Goal: Check status: Check status

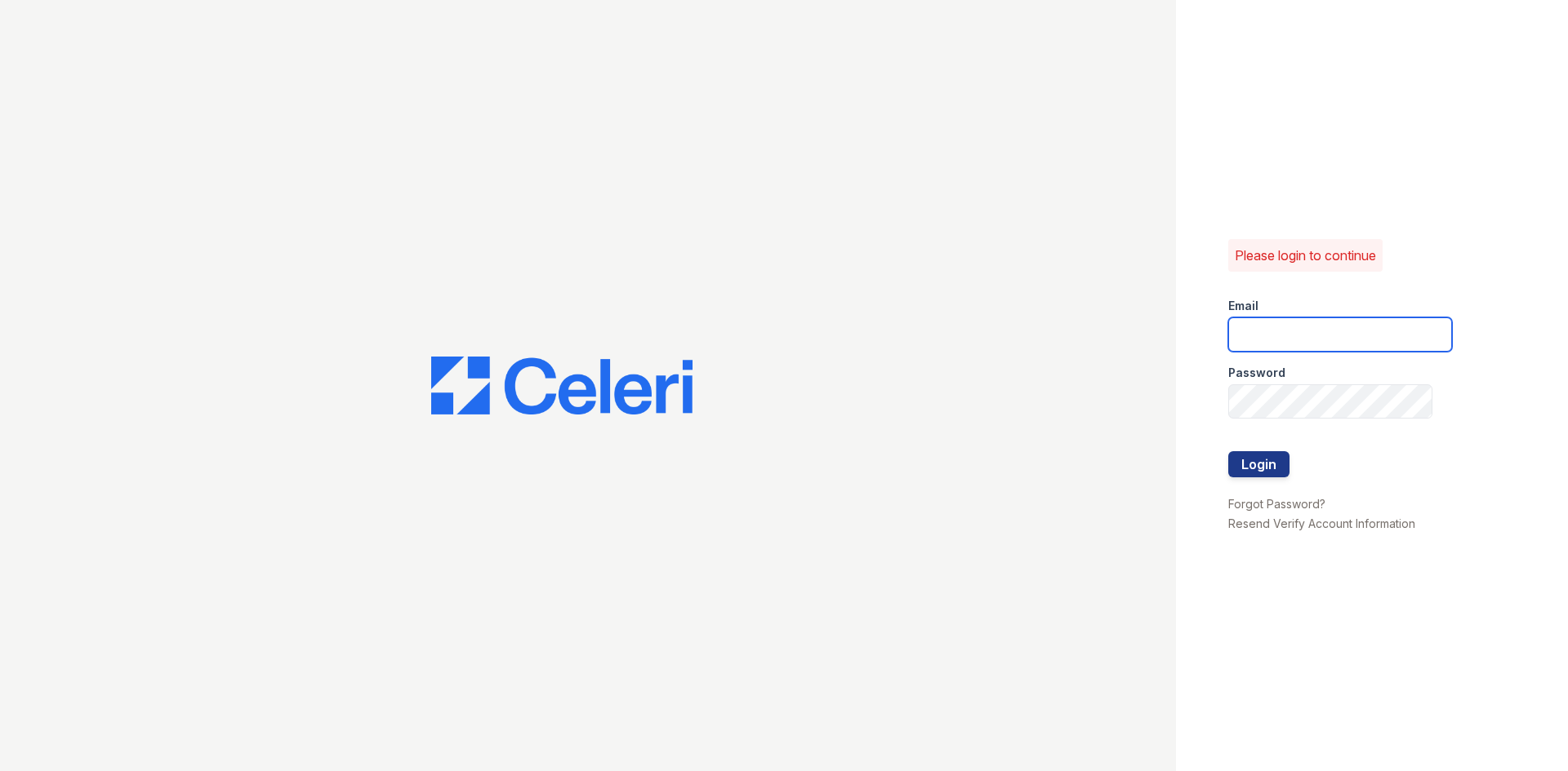
type input "[EMAIL_ADDRESS][DOMAIN_NAME]"
click at [1262, 460] on button "Login" at bounding box center [1258, 464] width 61 height 26
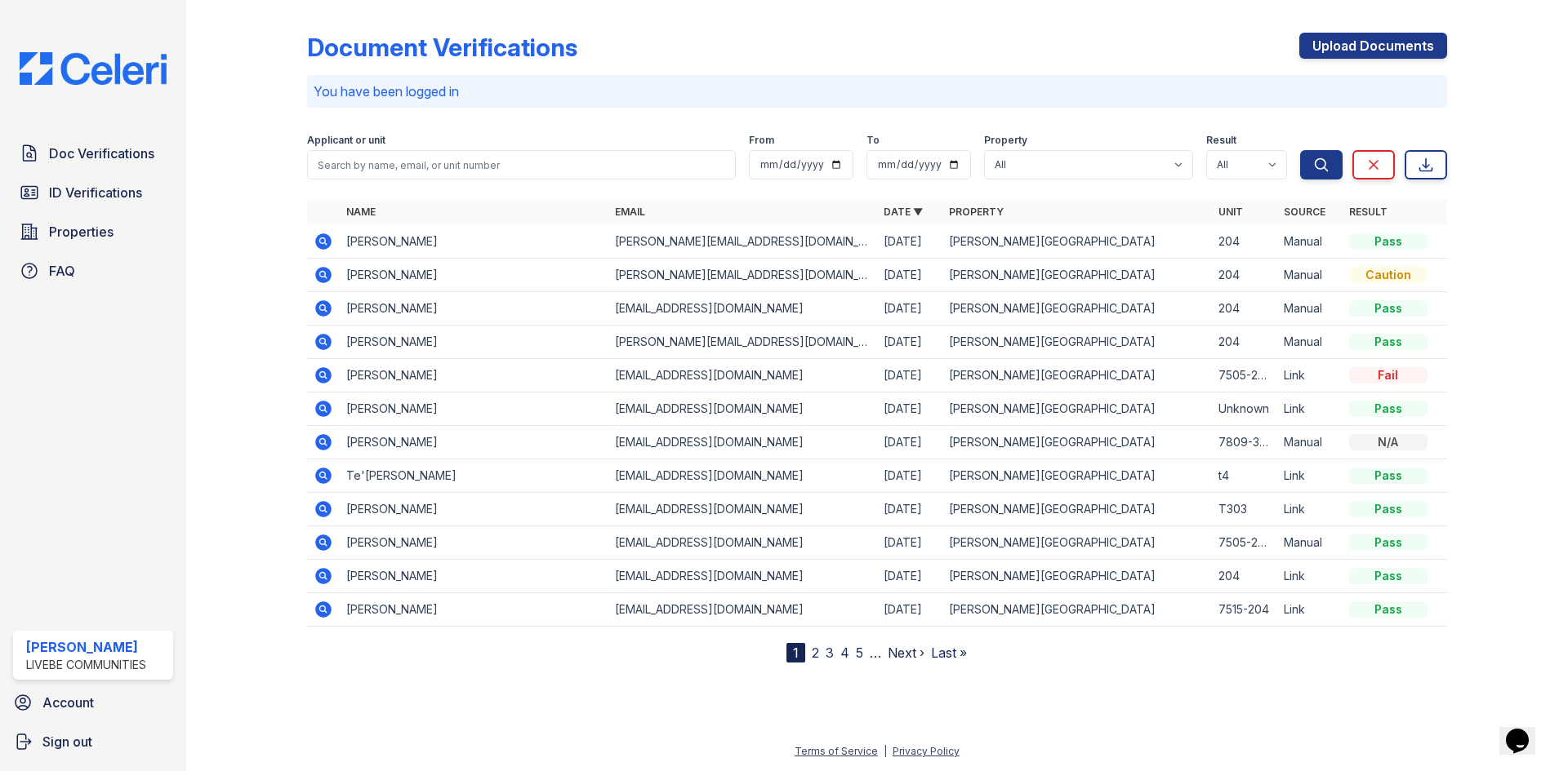
click at [323, 412] on icon at bounding box center [322, 409] width 16 height 16
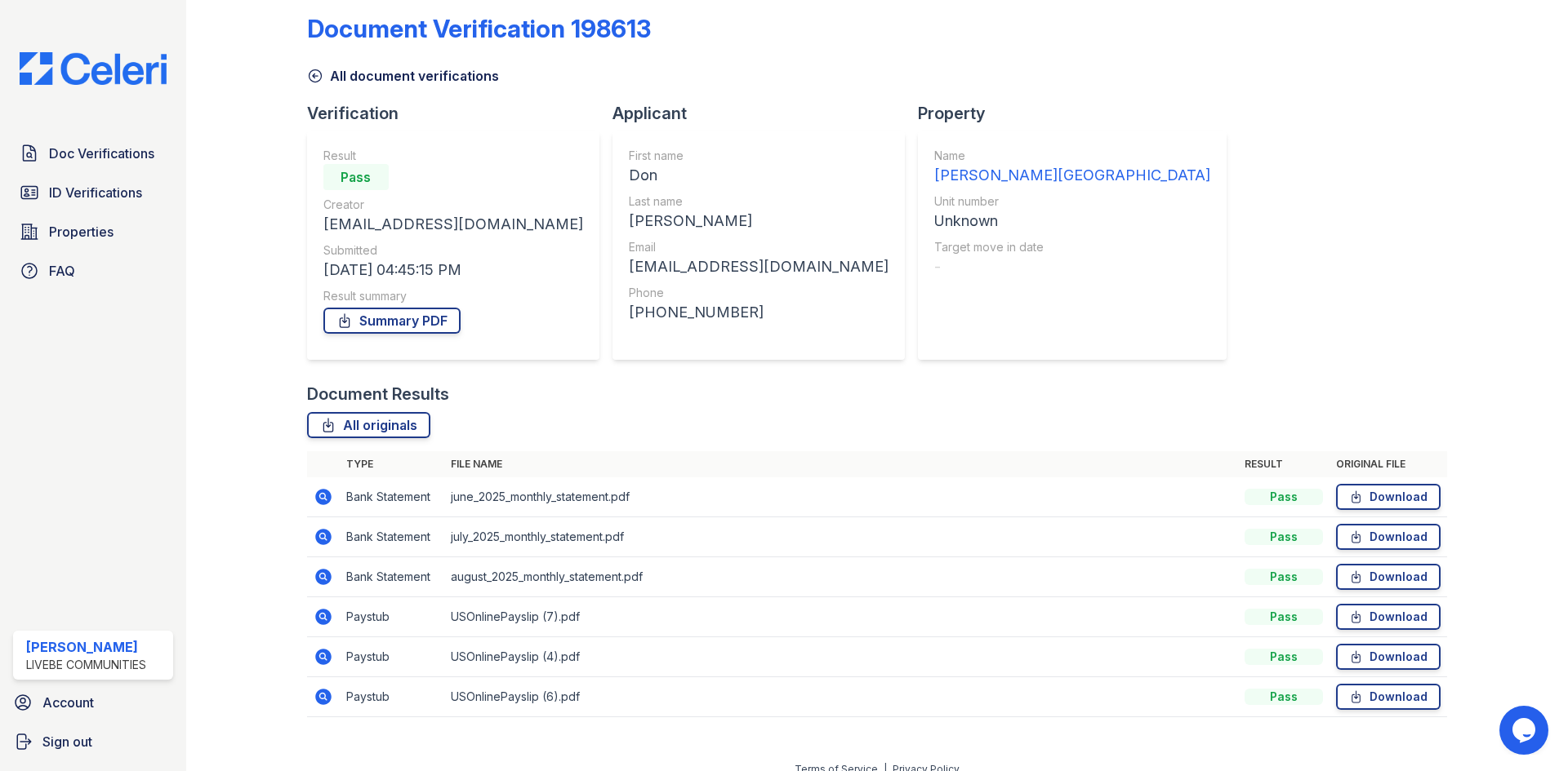
scroll to position [37, 0]
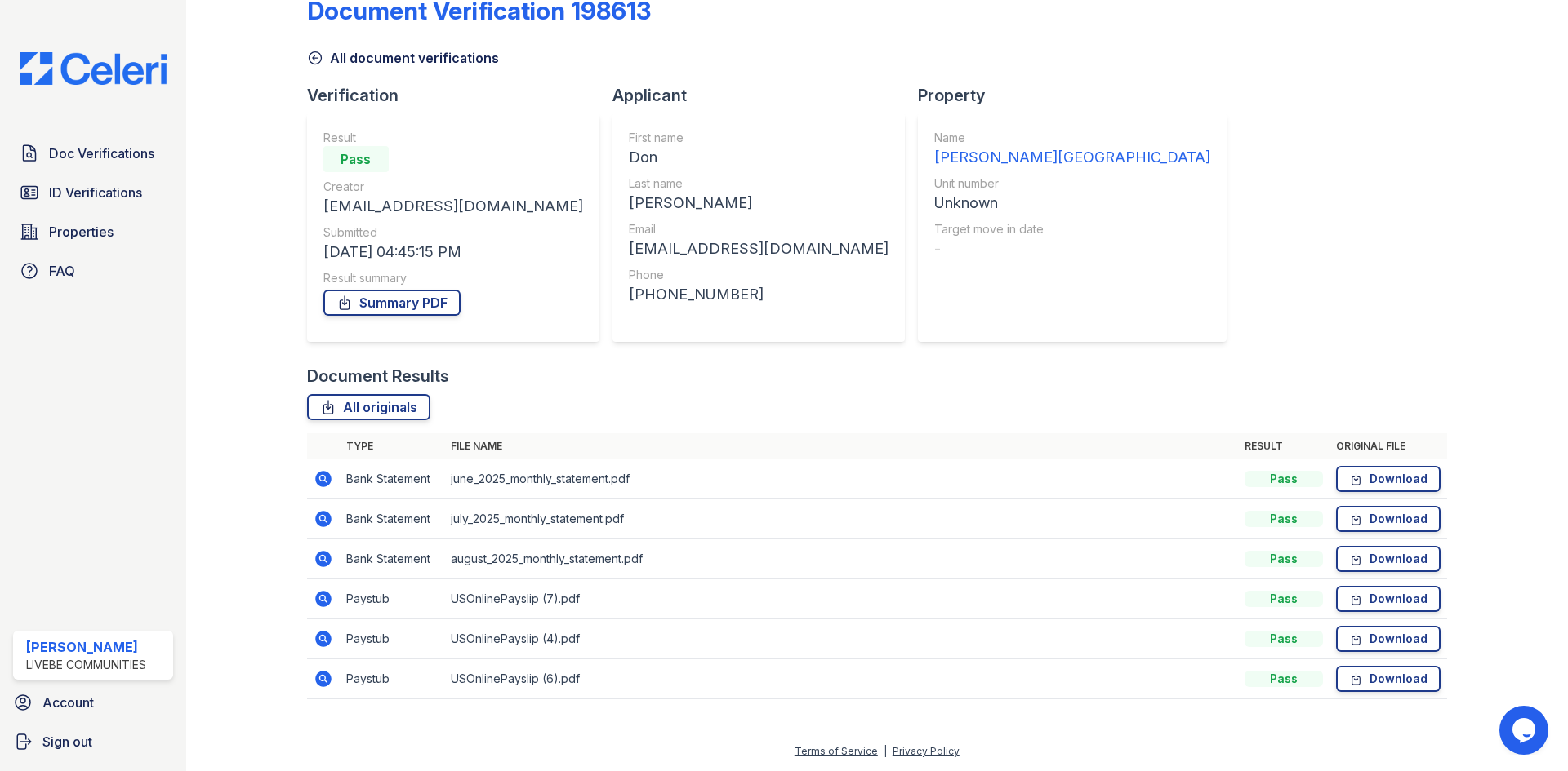
click at [325, 560] on icon at bounding box center [322, 559] width 16 height 16
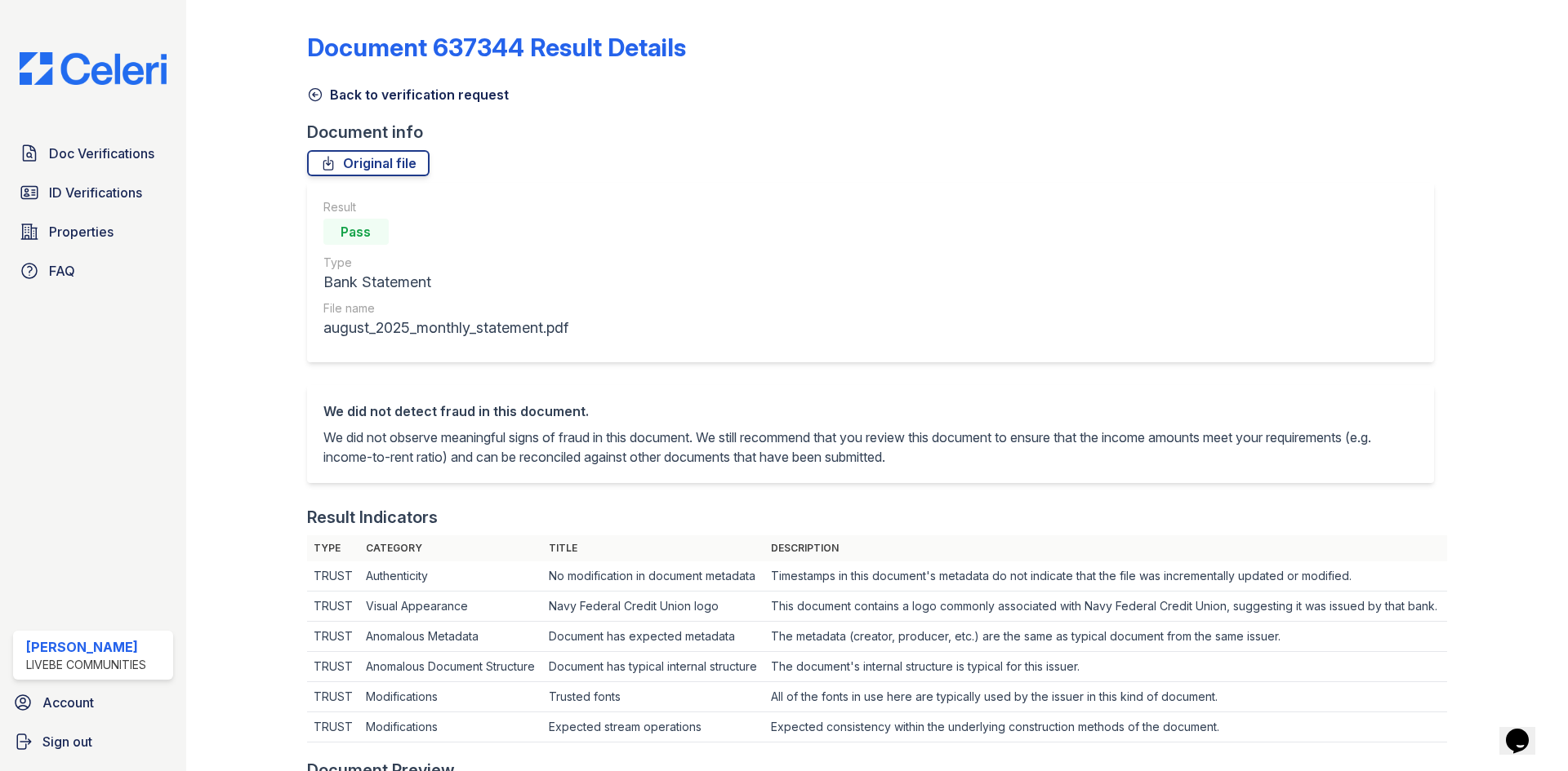
click at [319, 91] on icon at bounding box center [315, 95] width 13 height 13
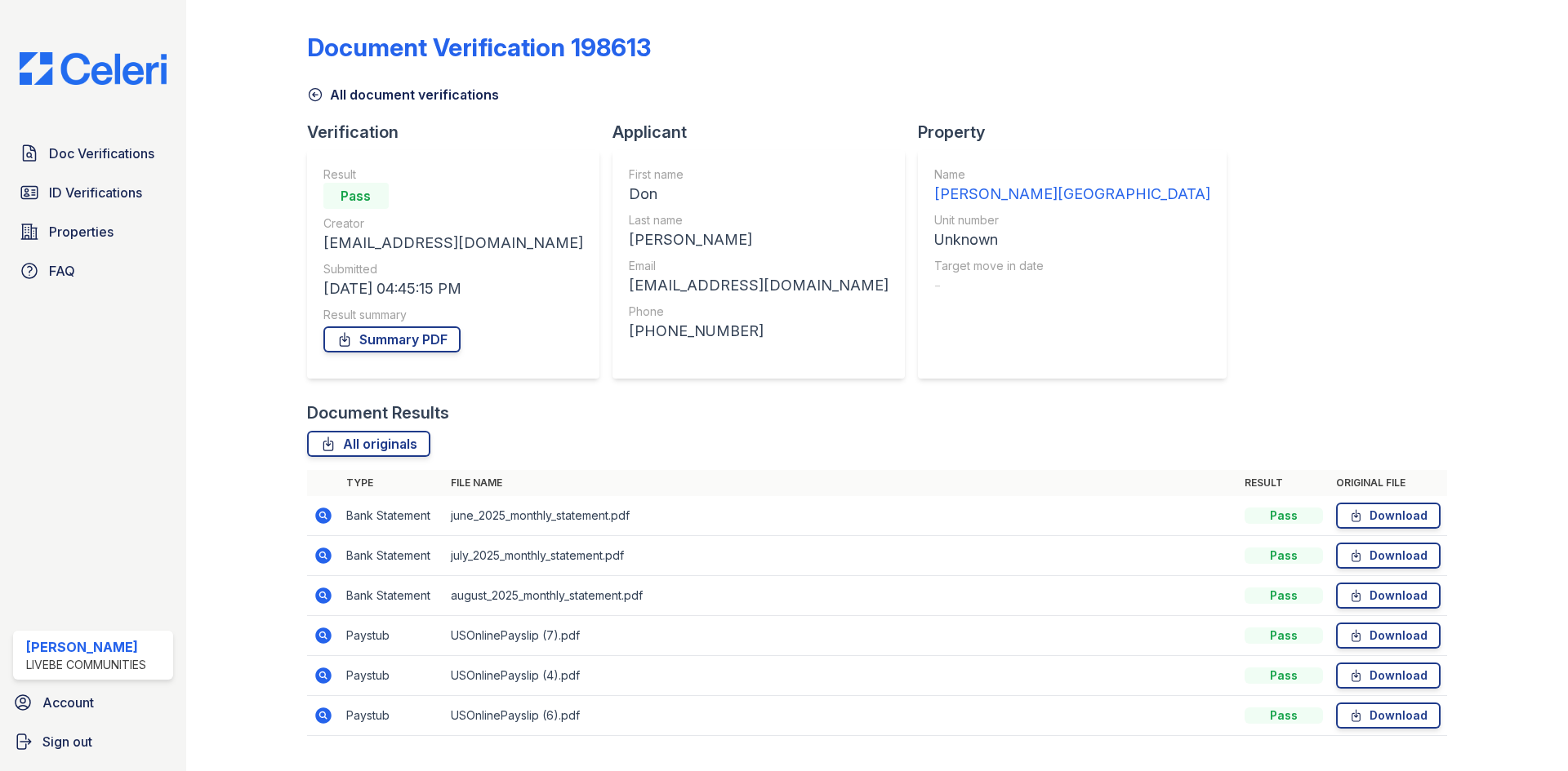
click at [312, 95] on icon at bounding box center [315, 95] width 13 height 13
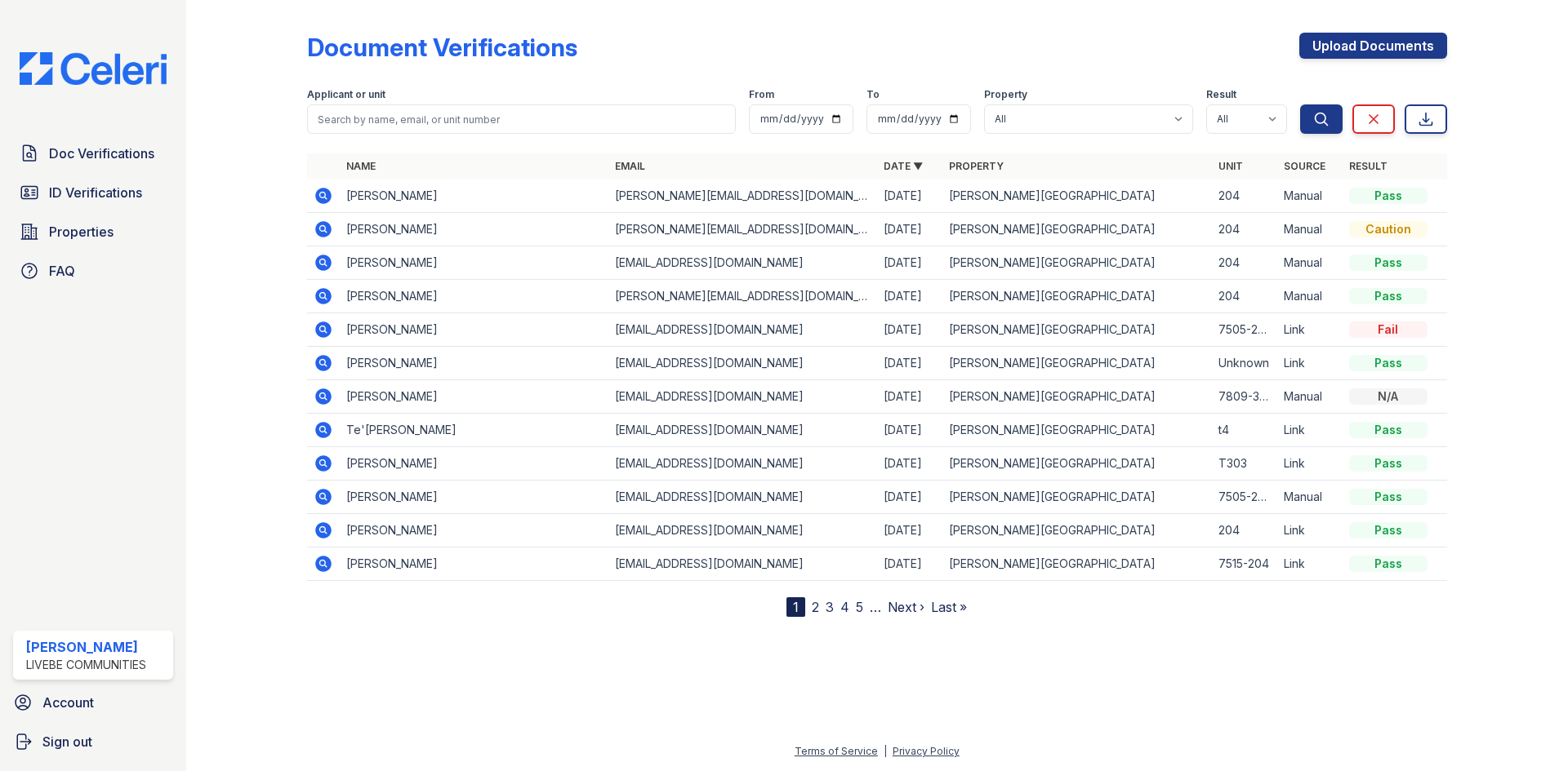
click at [316, 263] on icon at bounding box center [322, 262] width 16 height 16
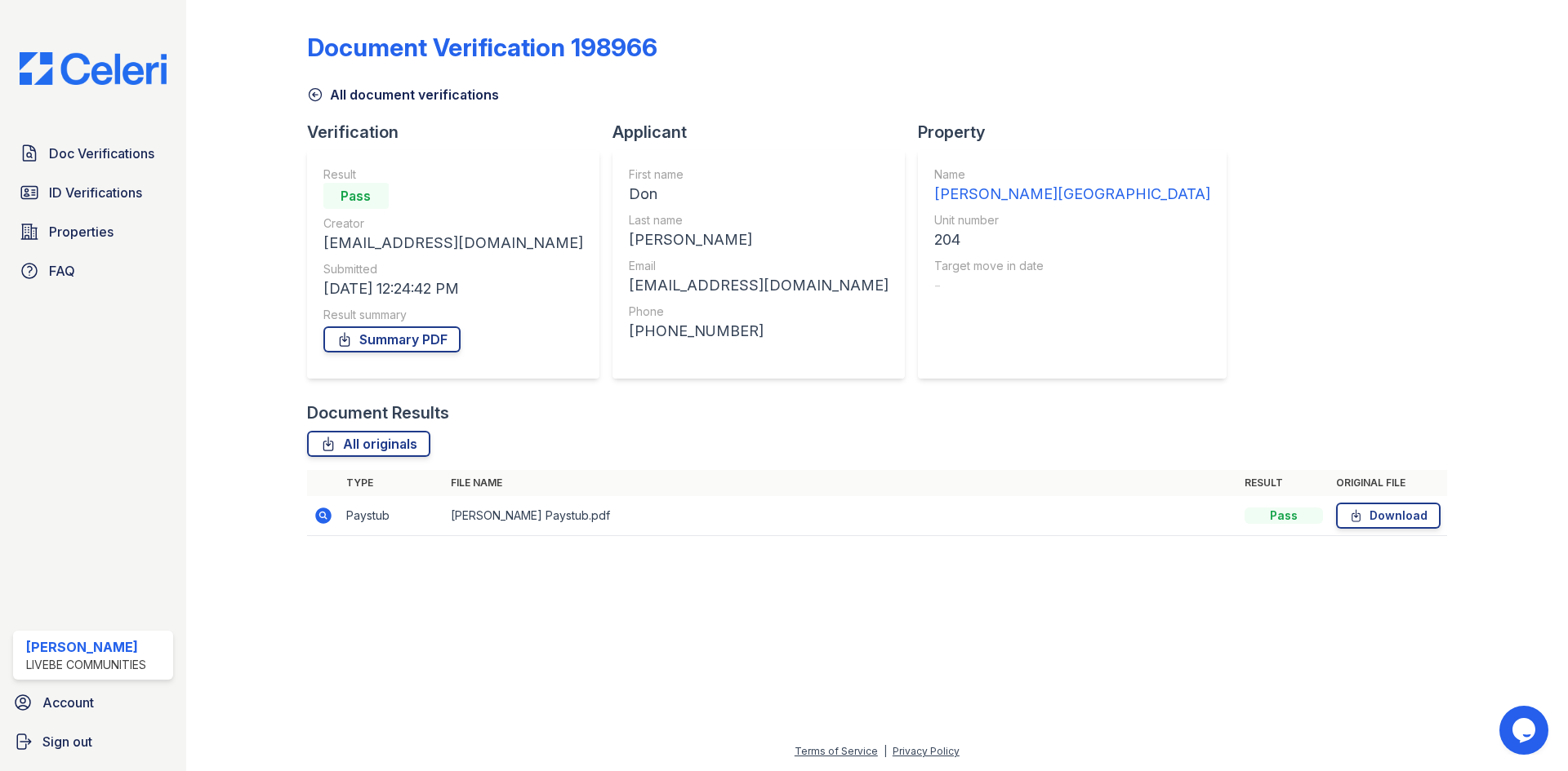
click at [324, 514] on icon at bounding box center [321, 514] width 4 height 4
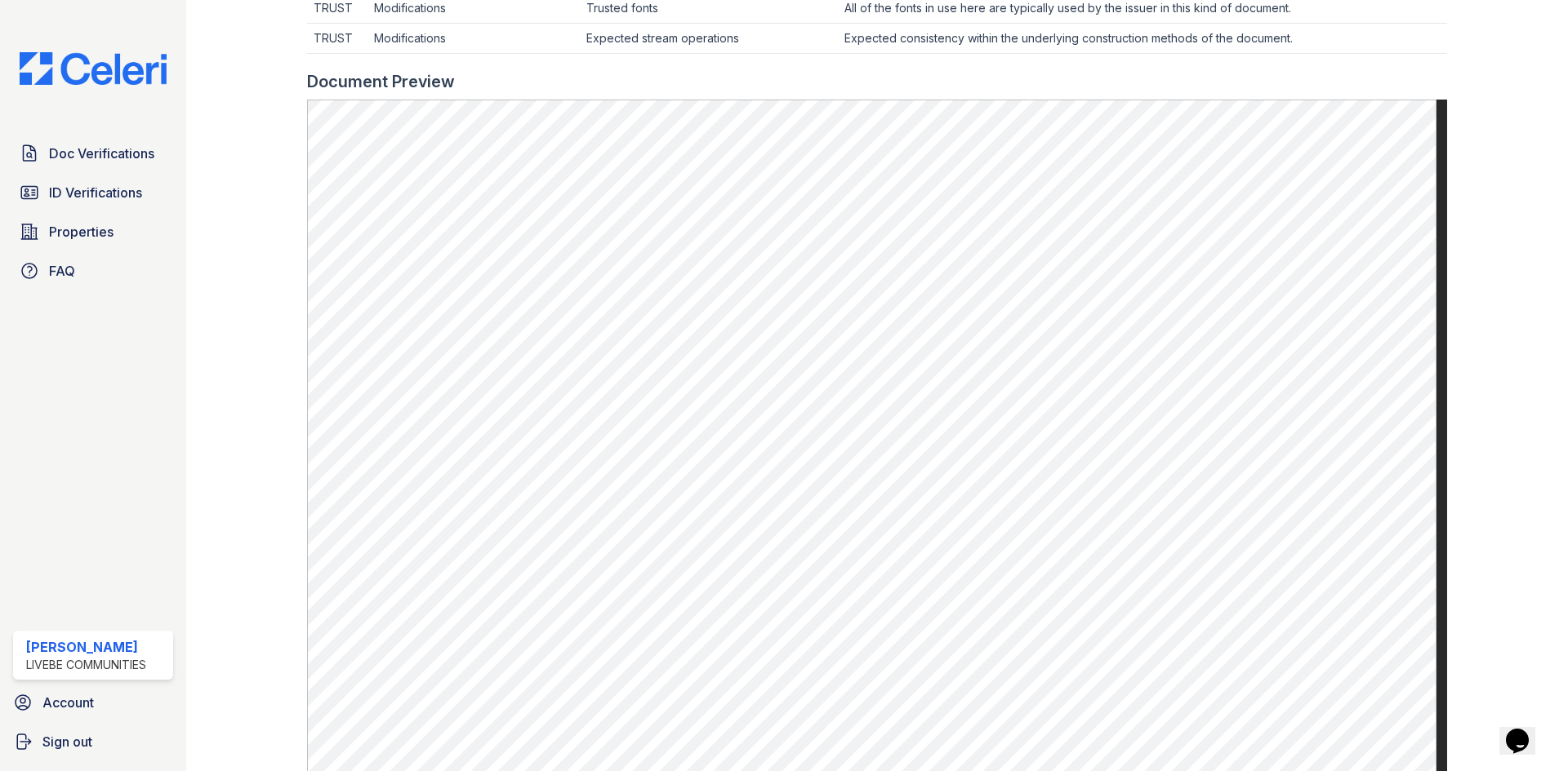
scroll to position [653, 0]
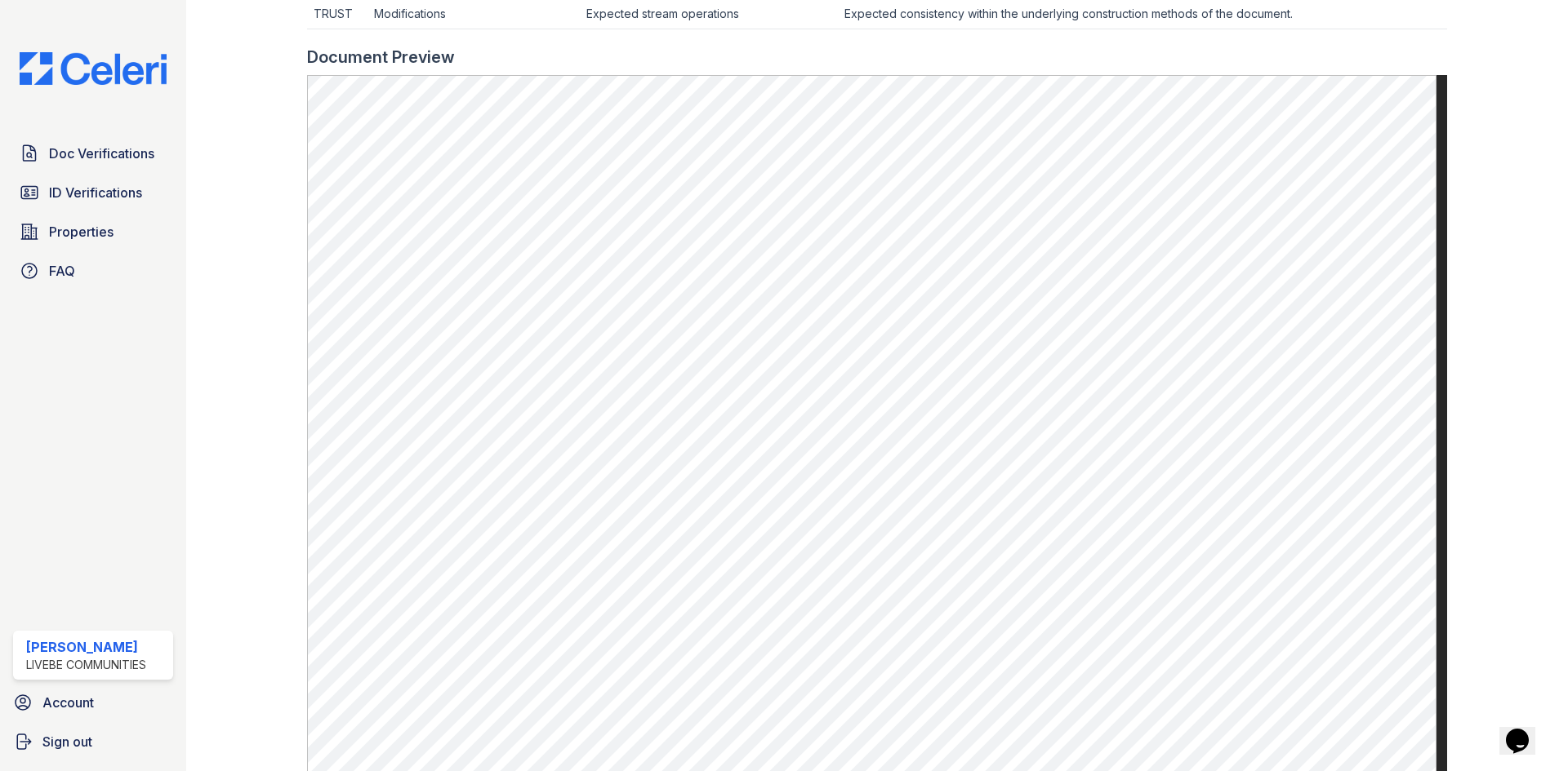
click at [268, 349] on div at bounding box center [259, 100] width 95 height 1493
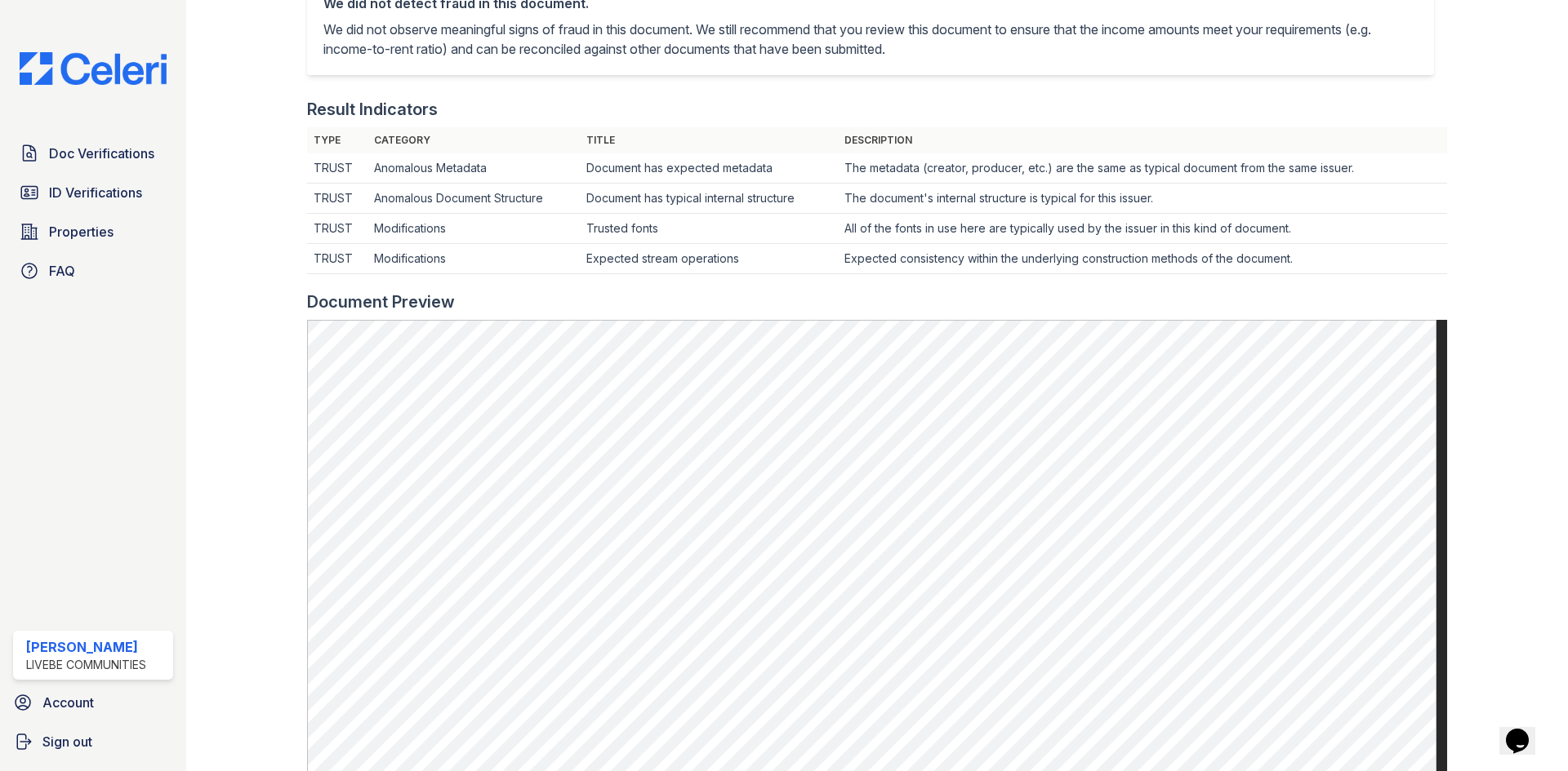
scroll to position [0, 0]
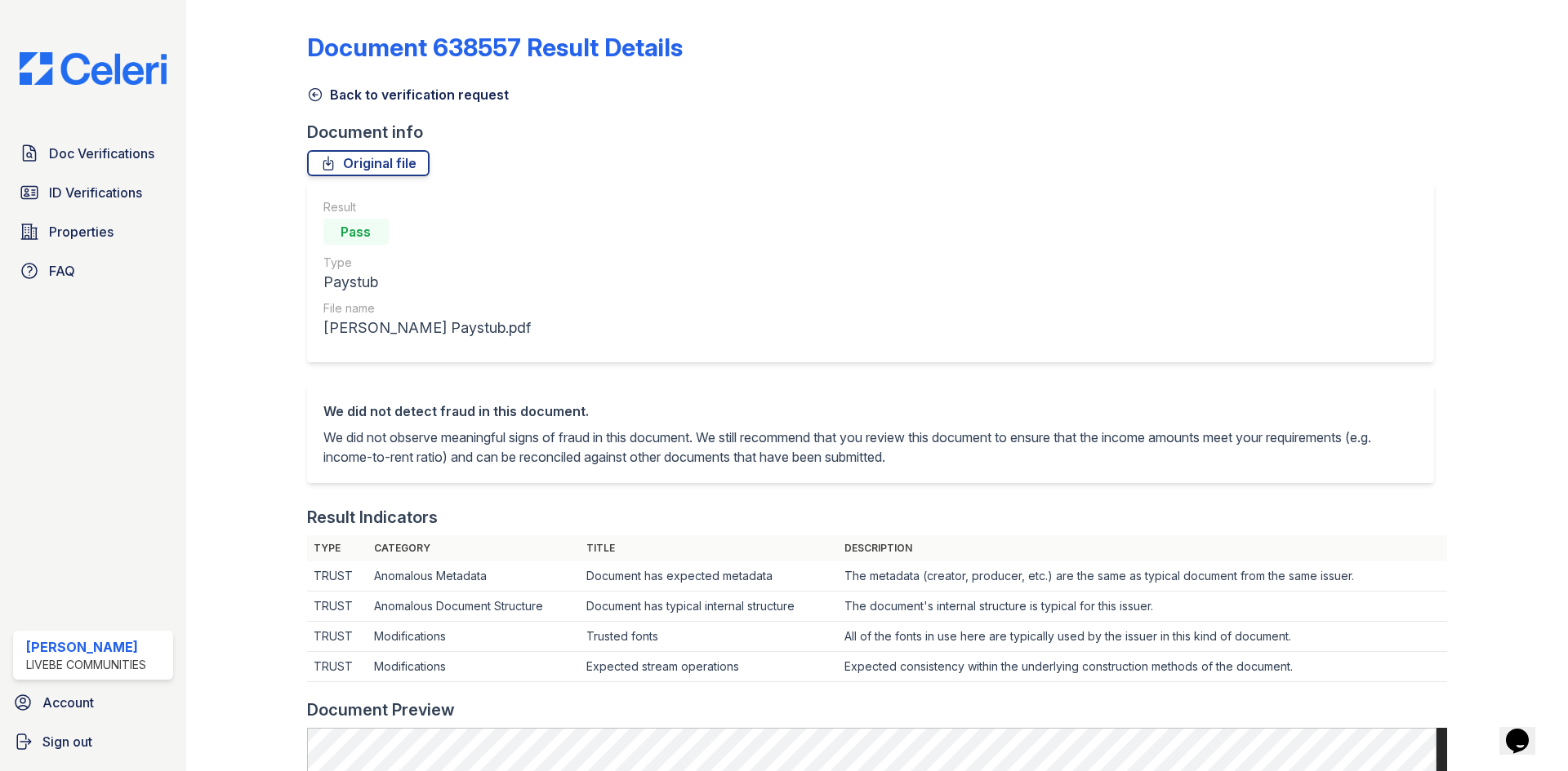
click at [313, 93] on icon at bounding box center [315, 95] width 13 height 13
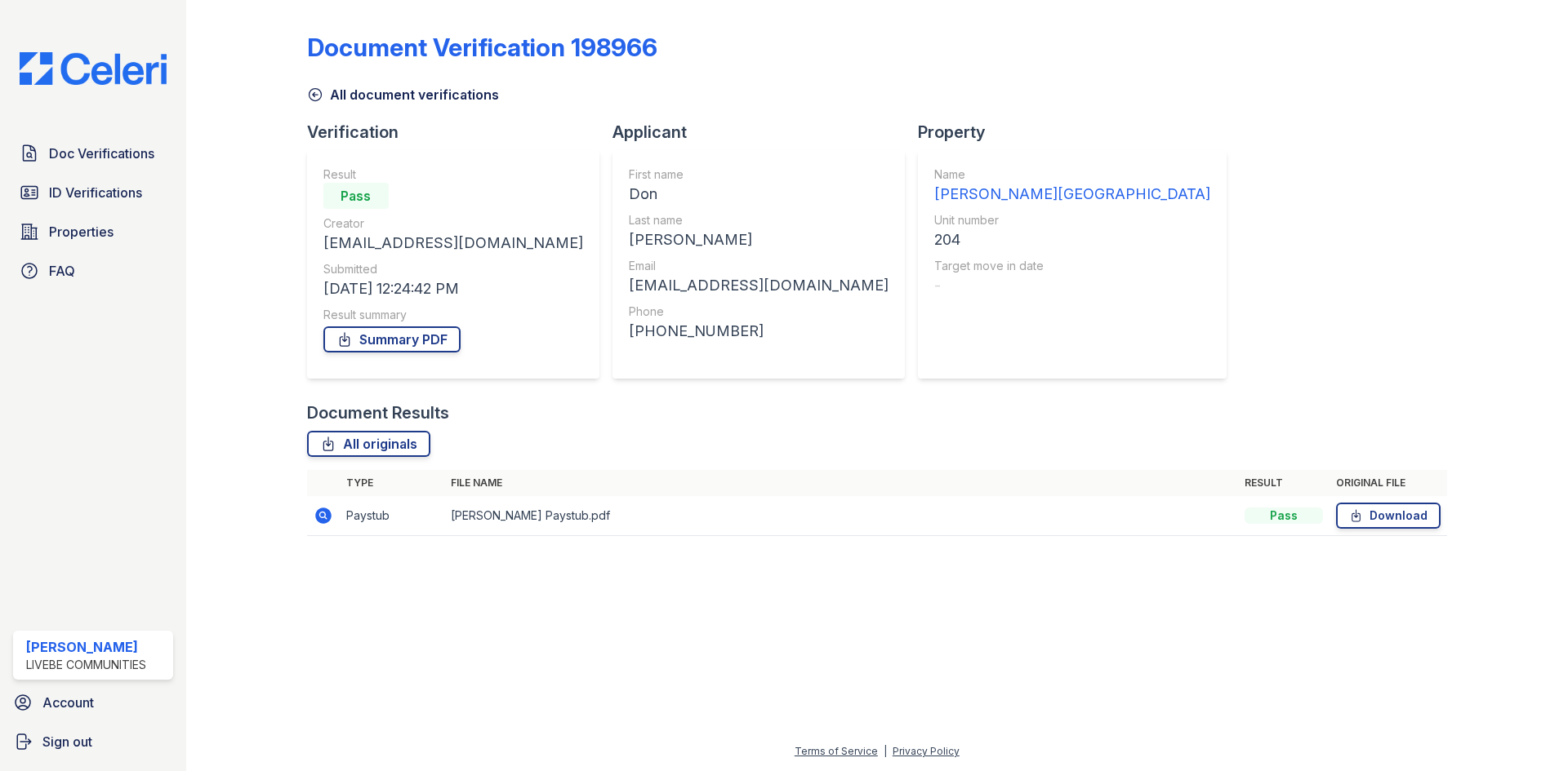
click at [311, 91] on icon at bounding box center [315, 95] width 13 height 13
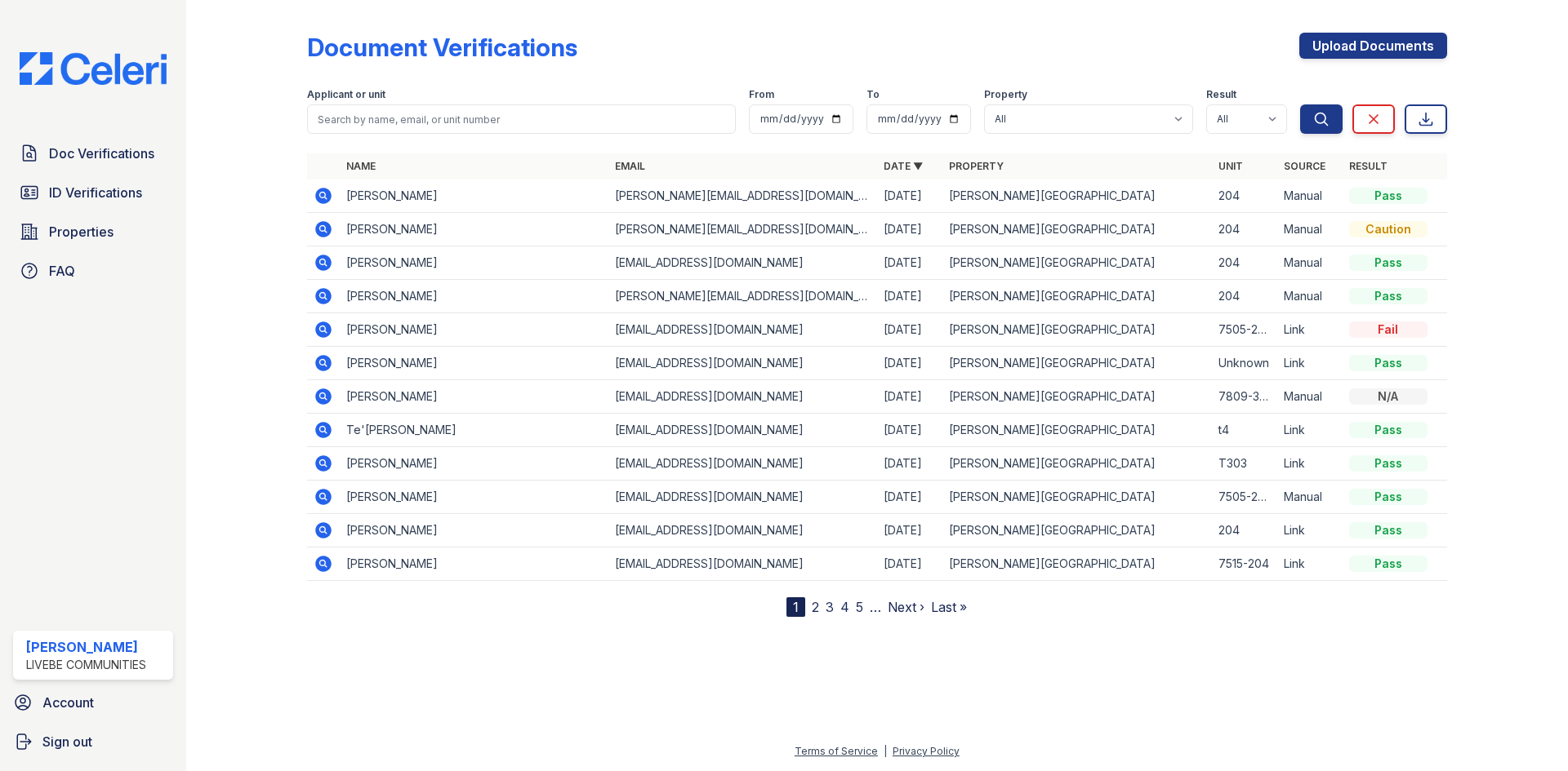
click at [326, 263] on icon at bounding box center [322, 262] width 16 height 16
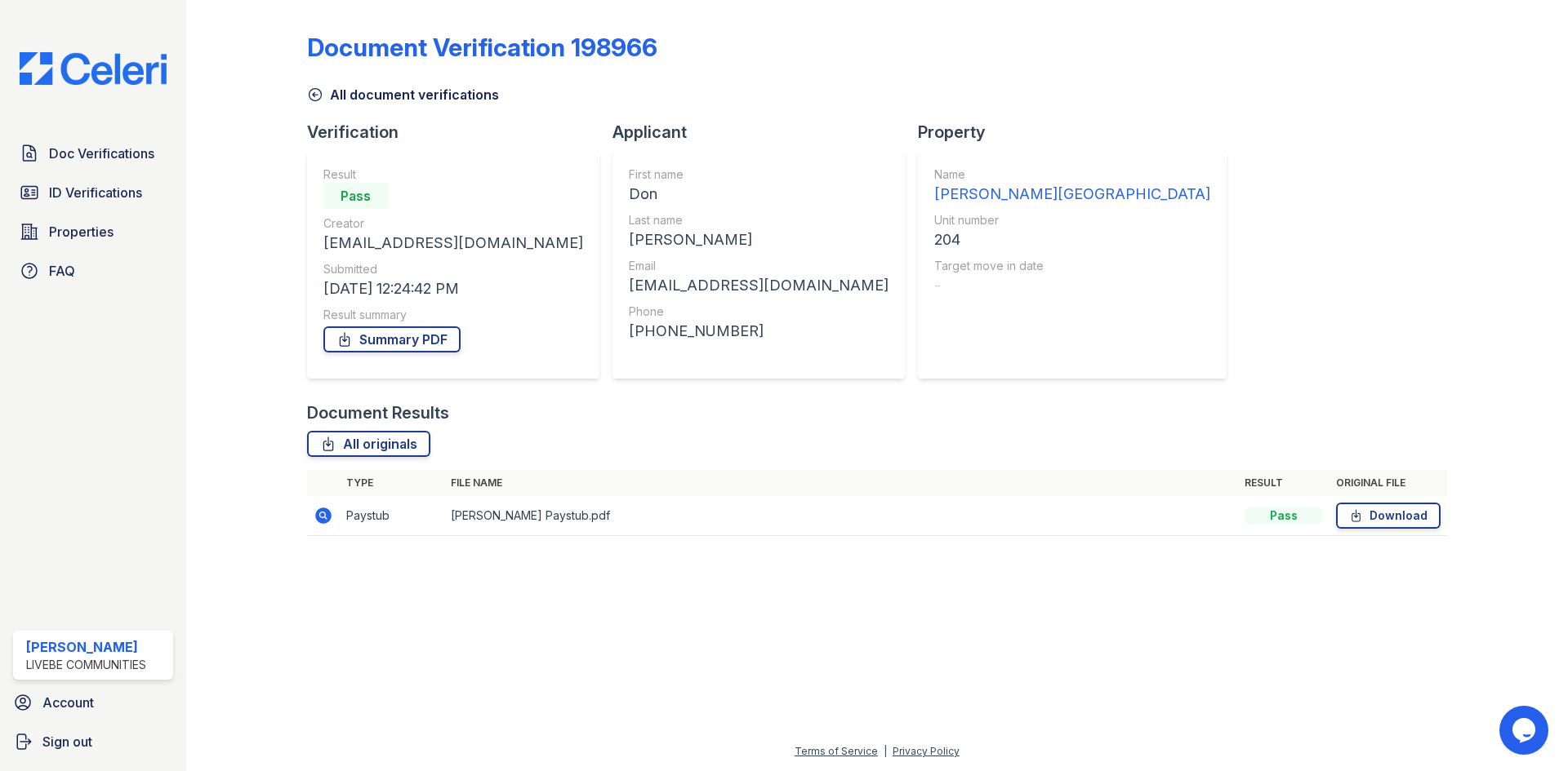
click at [318, 100] on icon at bounding box center [315, 95] width 13 height 13
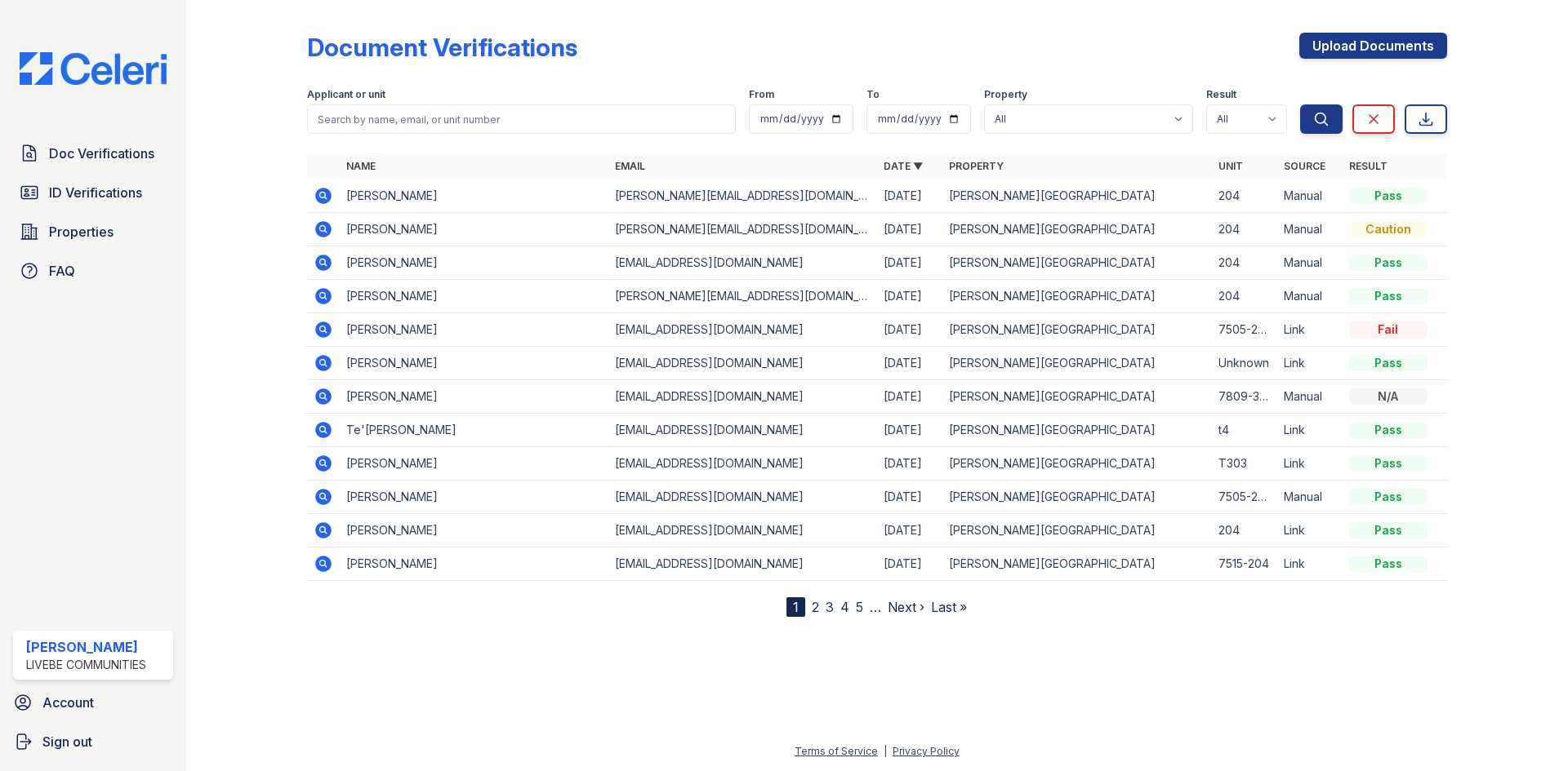
click at [320, 360] on icon at bounding box center [323, 362] width 19 height 19
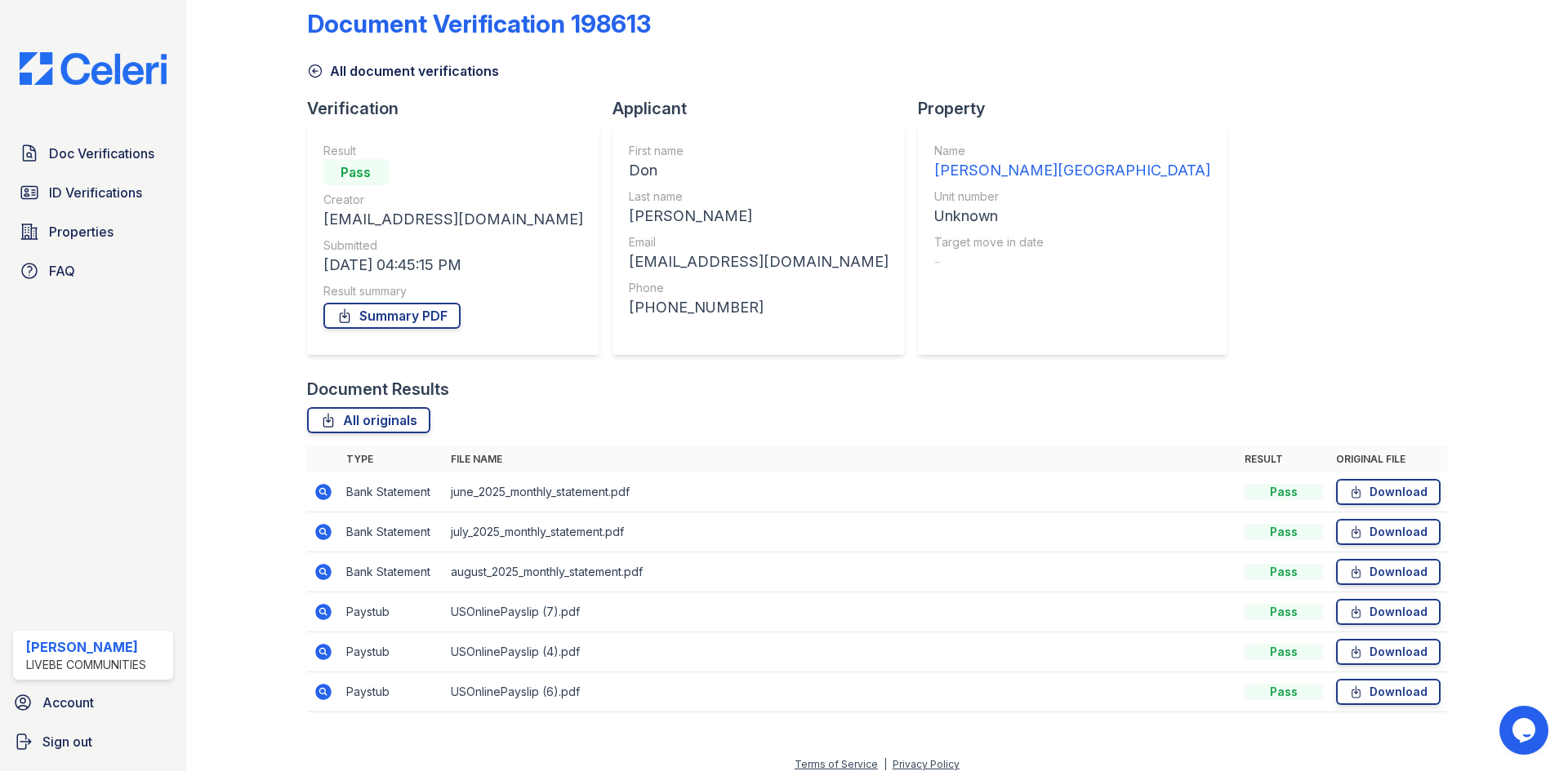
scroll to position [37, 0]
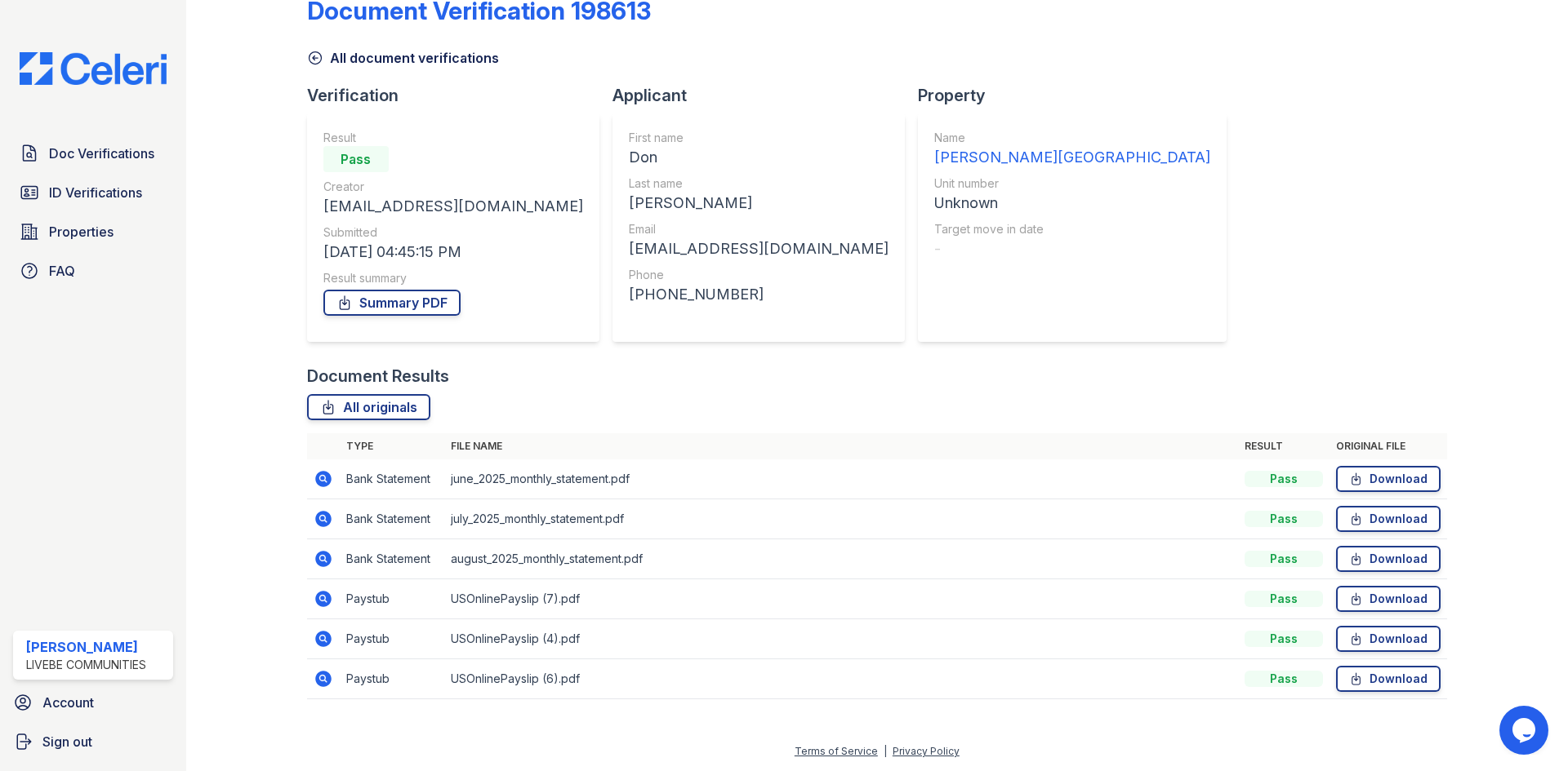
click at [326, 596] on icon at bounding box center [322, 598] width 16 height 16
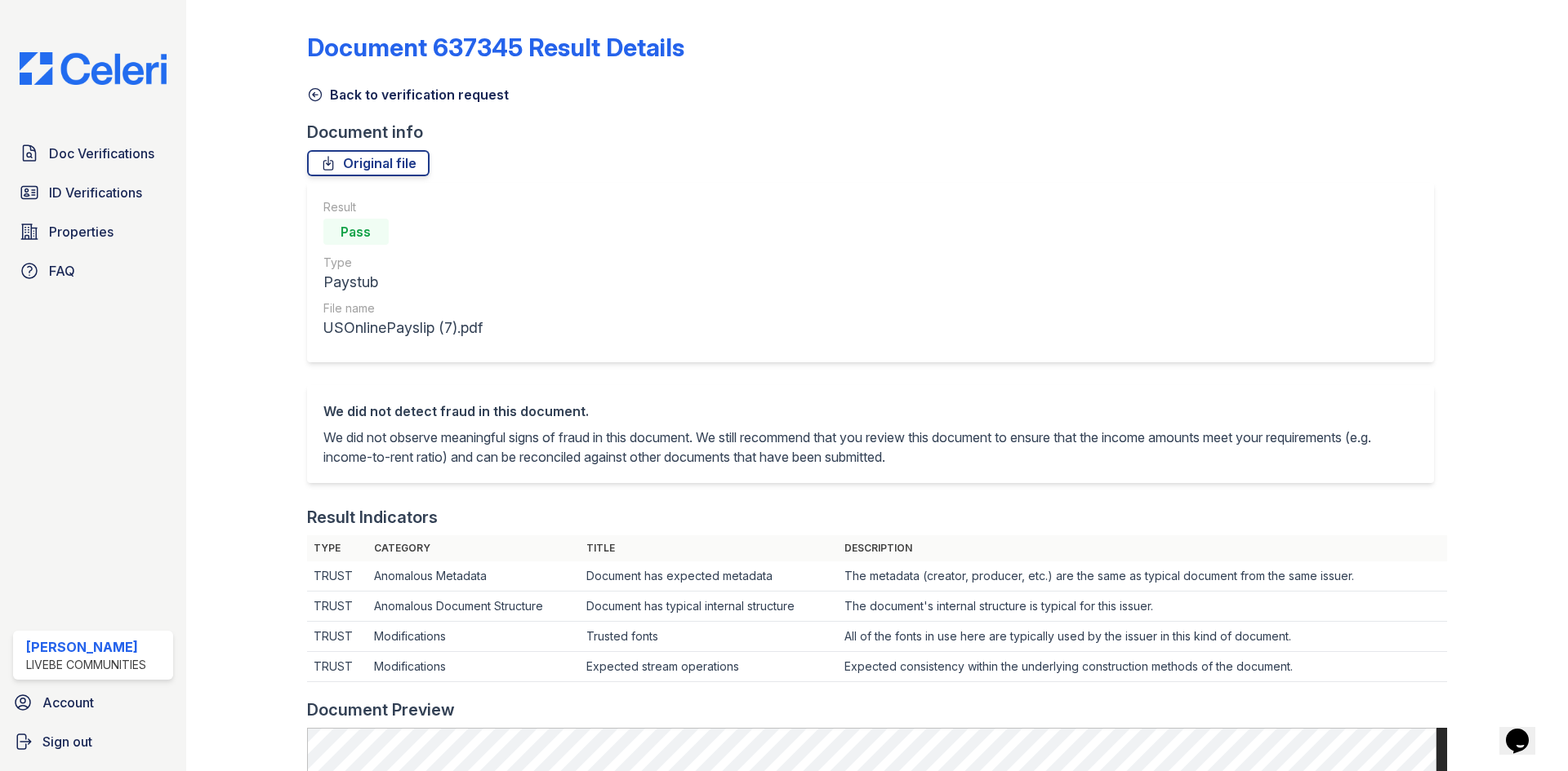
click at [311, 94] on icon at bounding box center [315, 94] width 16 height 16
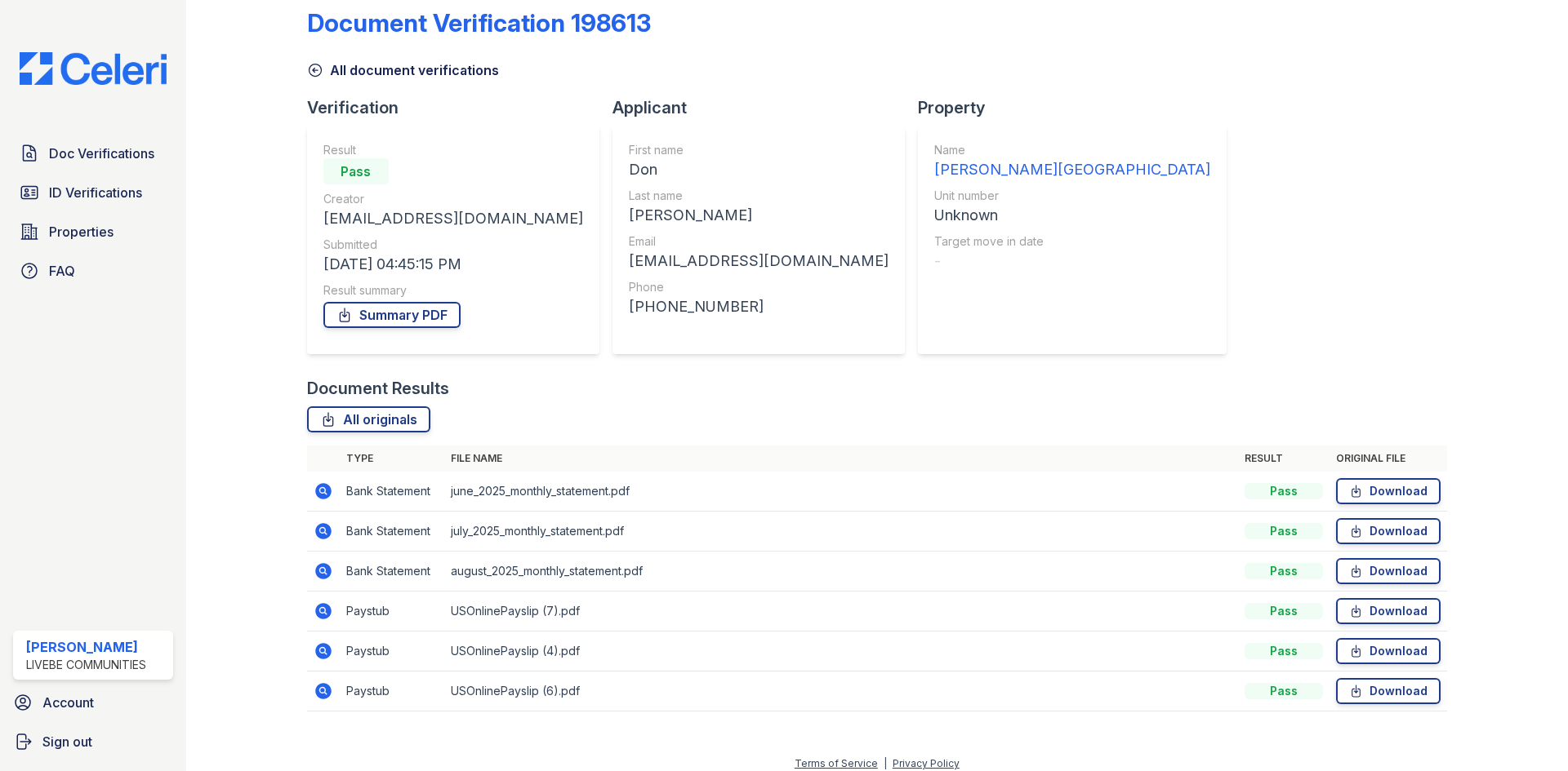
scroll to position [37, 0]
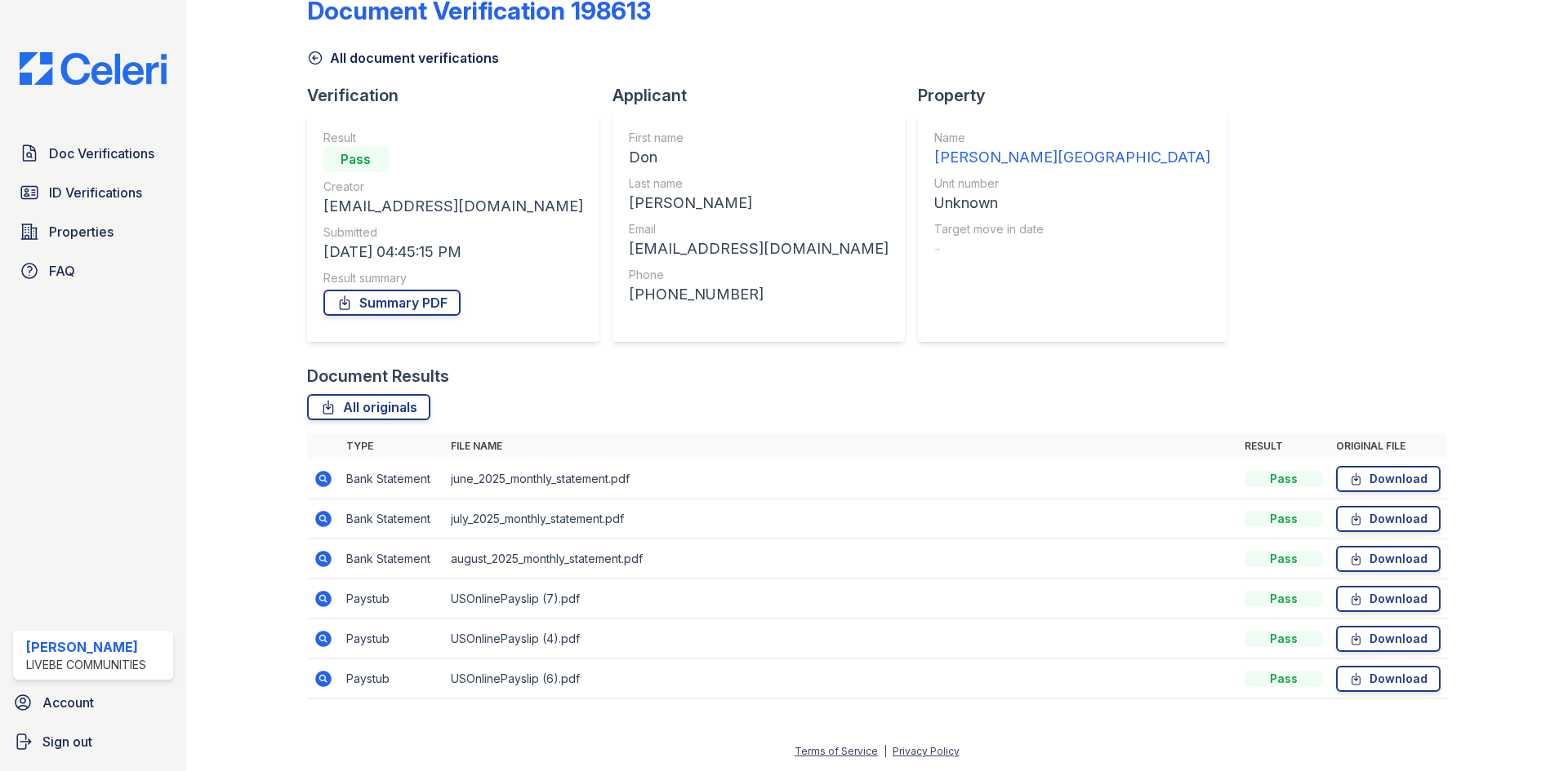
click at [317, 678] on icon at bounding box center [322, 679] width 16 height 16
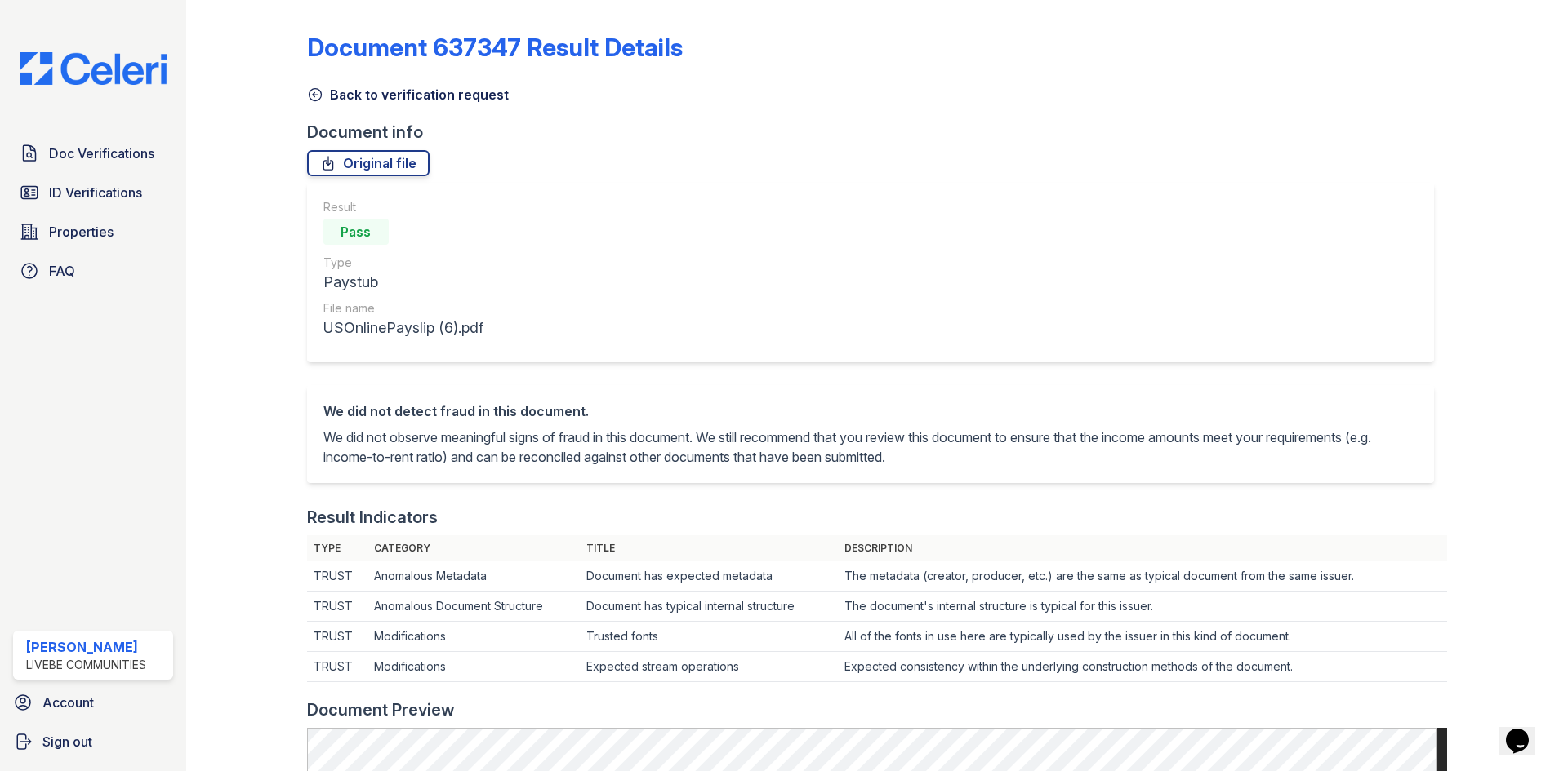
click at [314, 95] on icon at bounding box center [315, 95] width 13 height 13
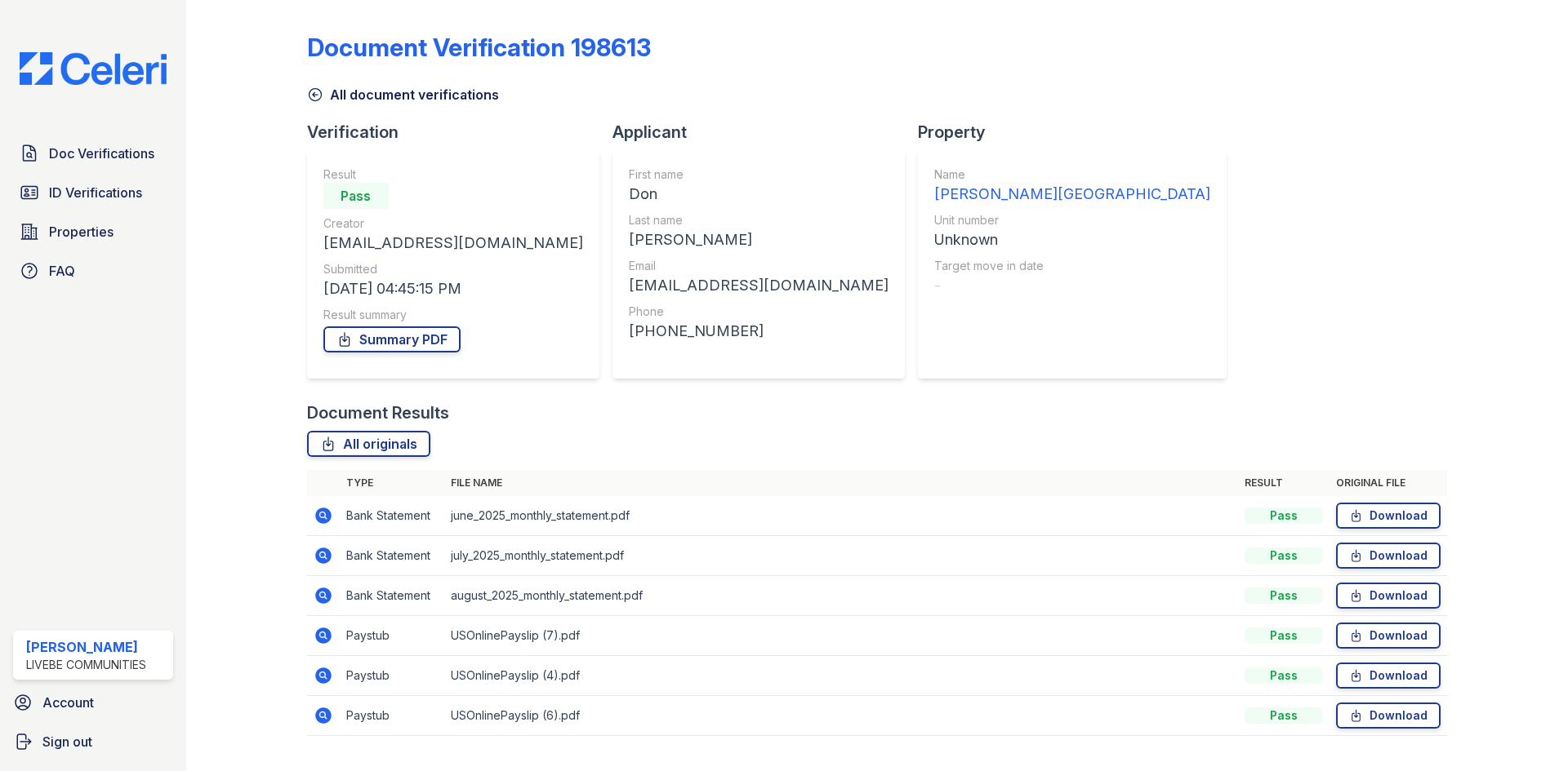
click at [313, 87] on icon at bounding box center [315, 94] width 16 height 16
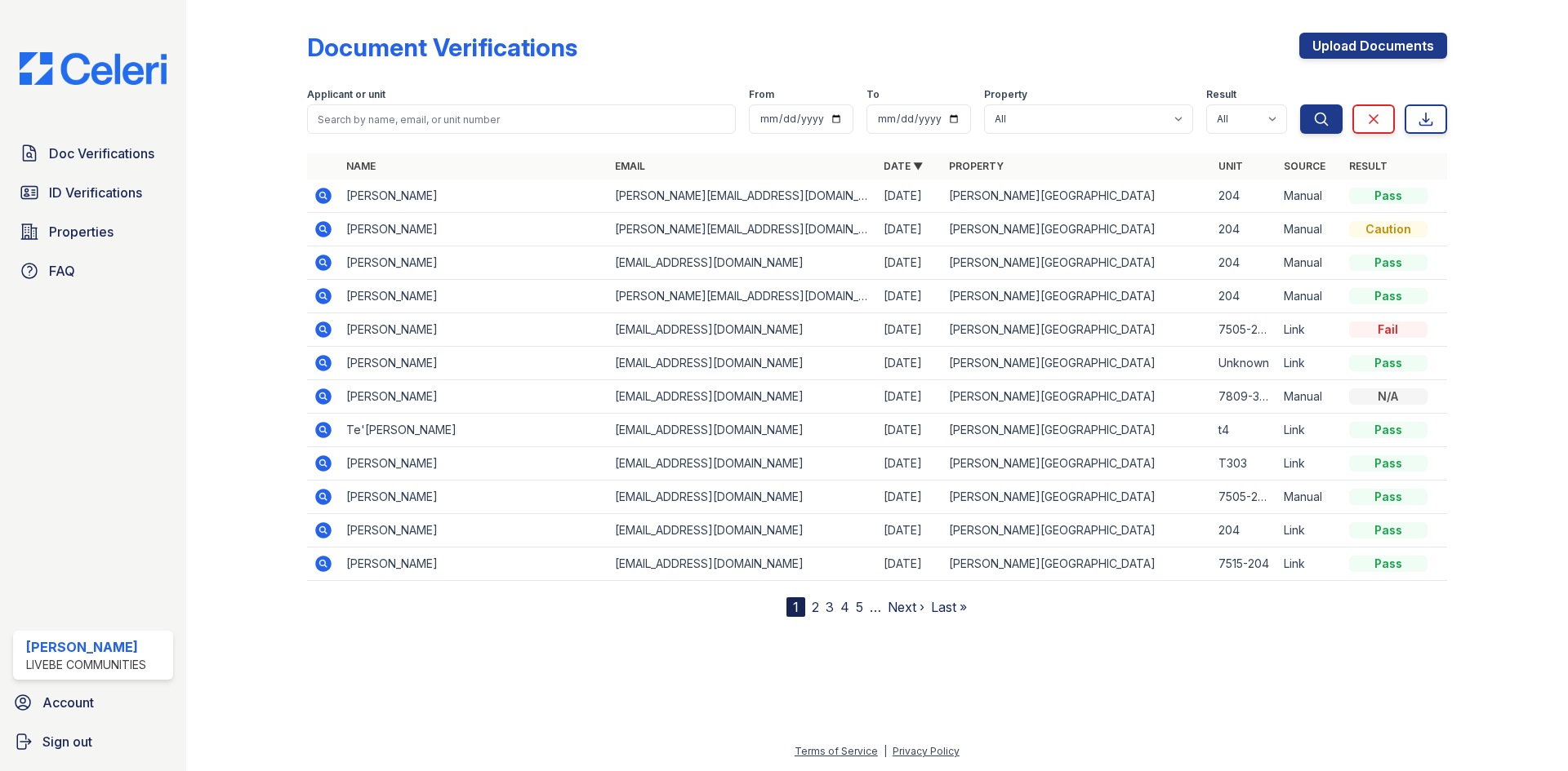
click at [322, 228] on icon at bounding box center [321, 227] width 4 height 4
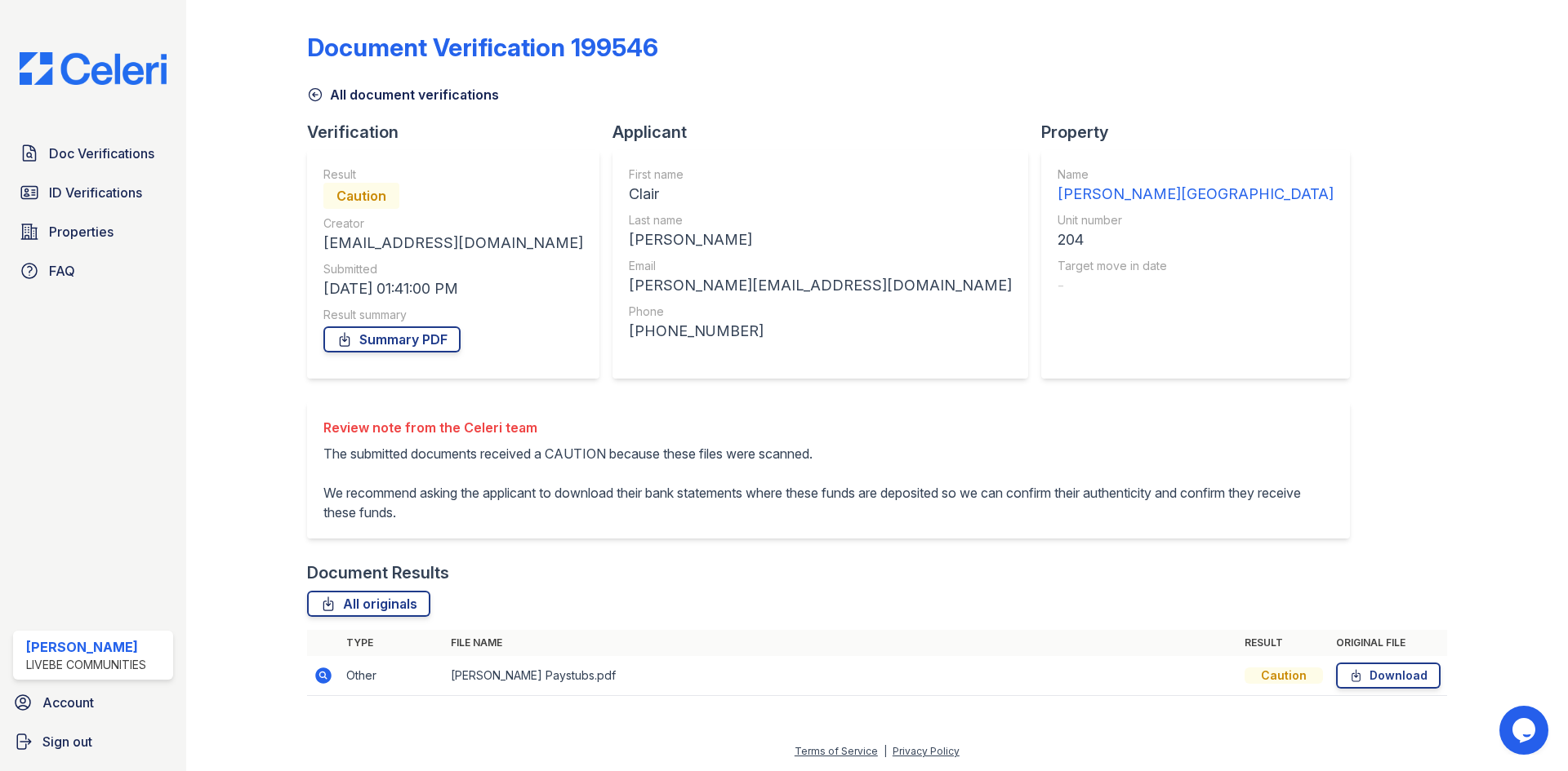
click at [313, 96] on icon at bounding box center [315, 95] width 13 height 13
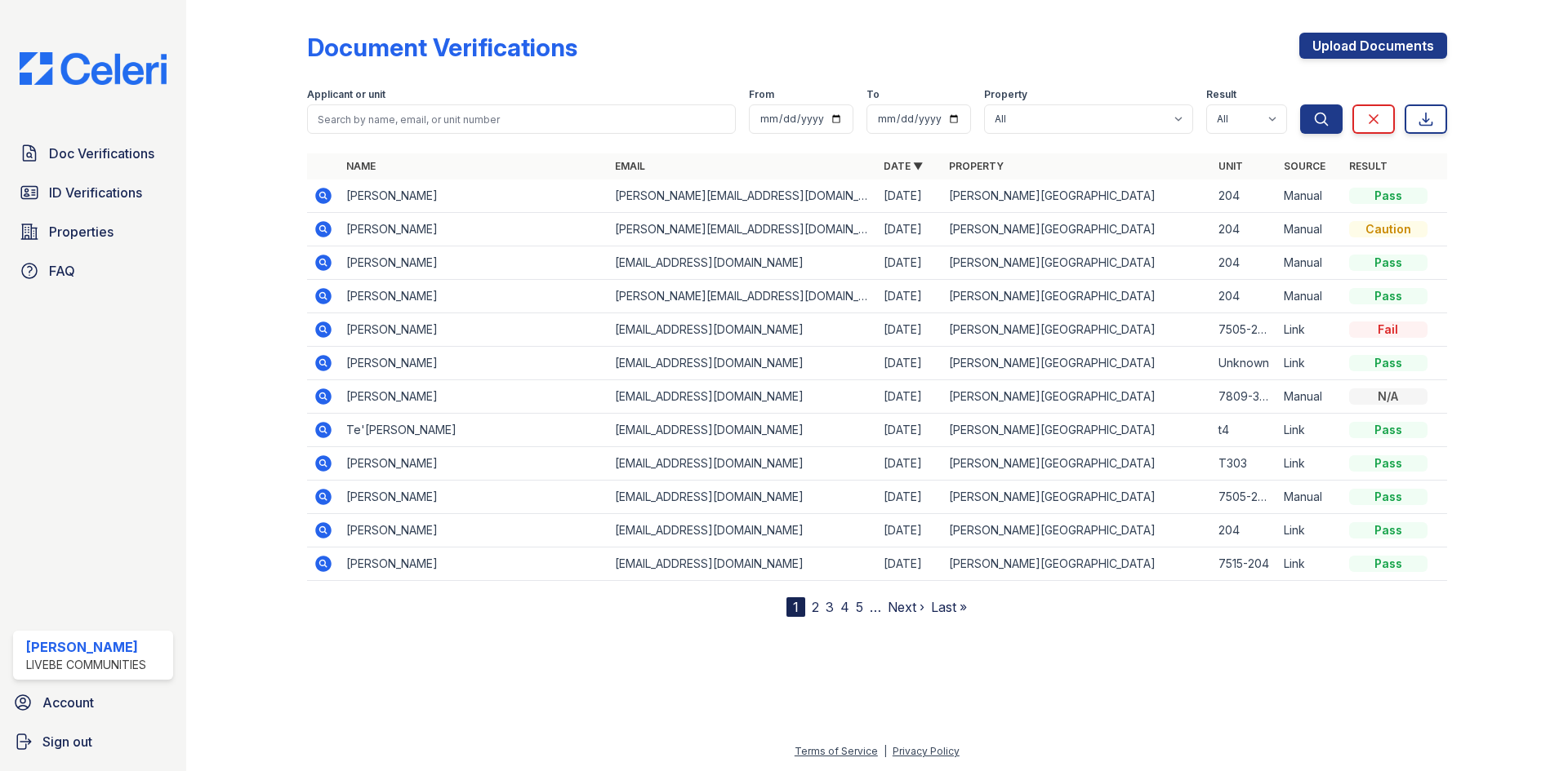
click at [324, 197] on icon at bounding box center [323, 195] width 19 height 19
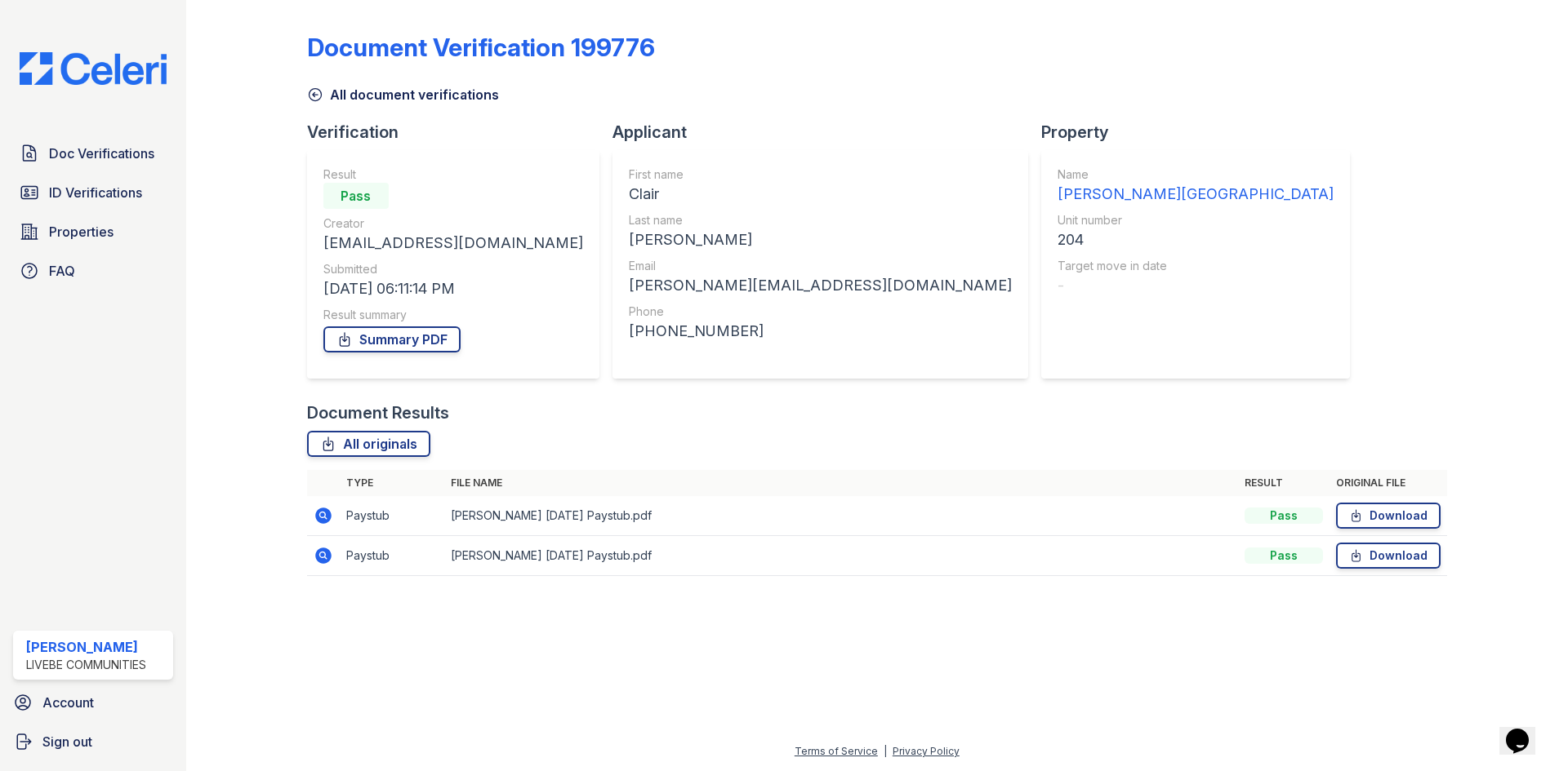
click at [316, 91] on icon at bounding box center [315, 94] width 16 height 16
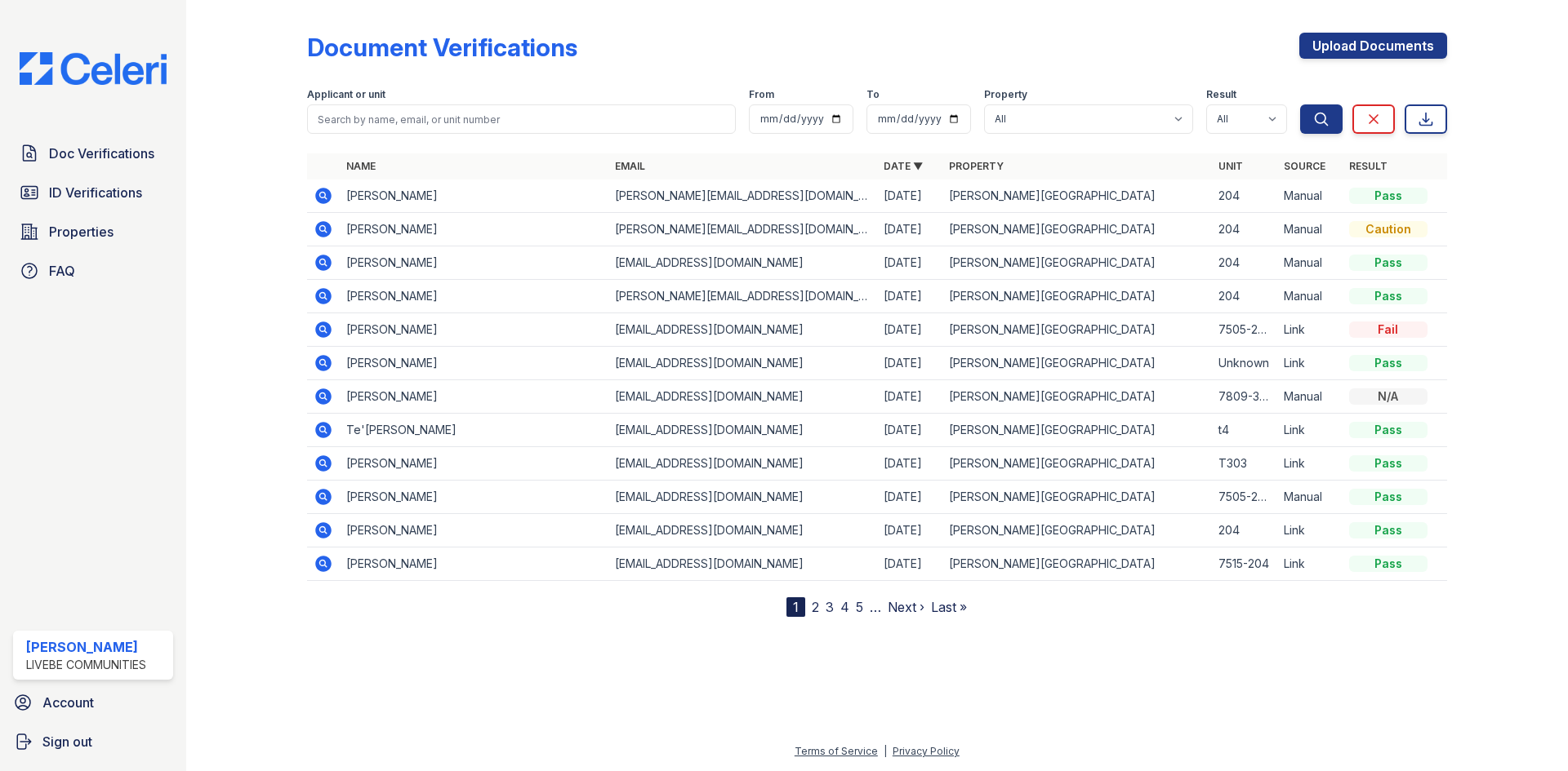
click at [326, 294] on icon at bounding box center [322, 295] width 16 height 16
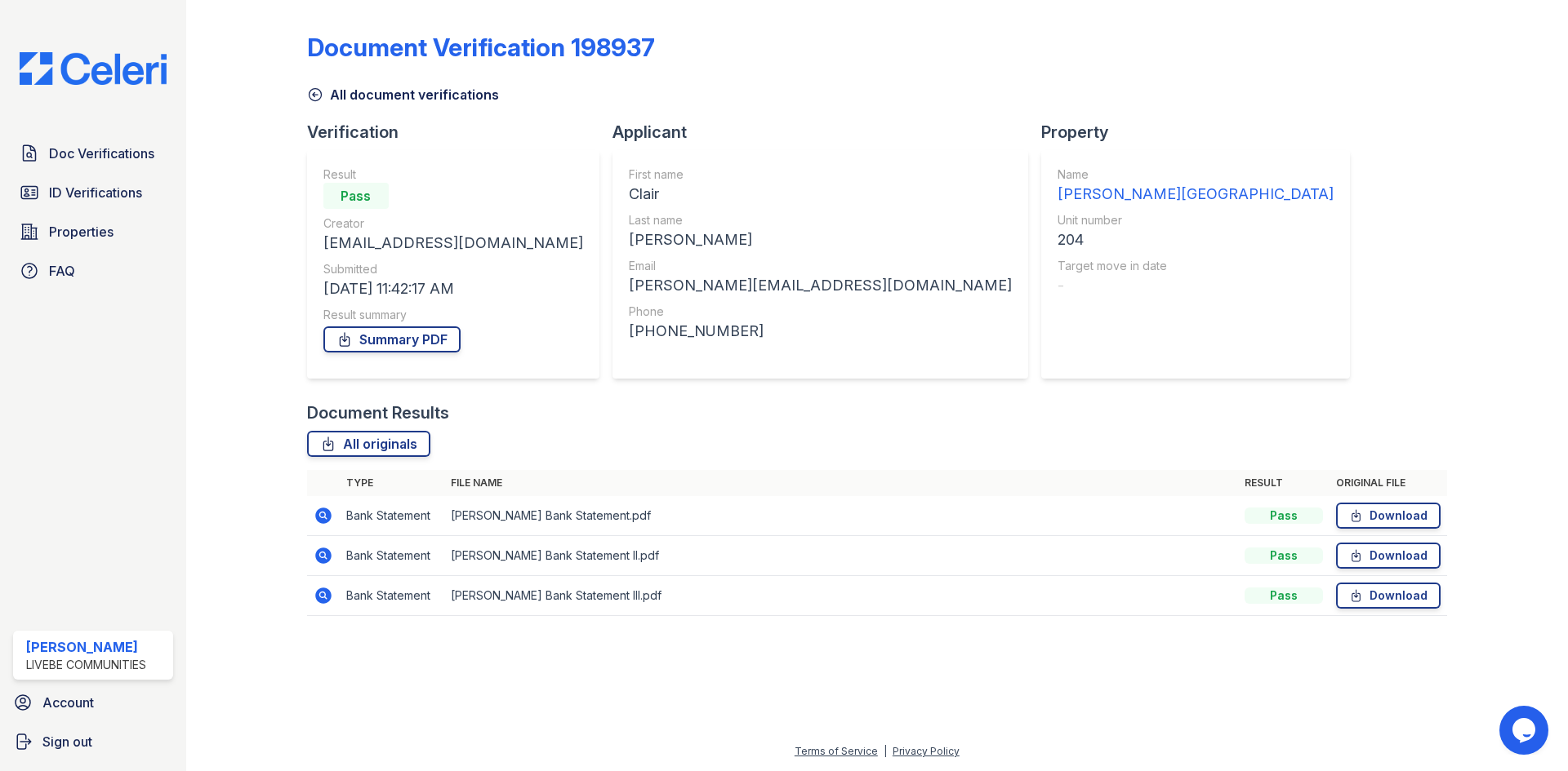
click at [323, 597] on icon at bounding box center [323, 595] width 19 height 19
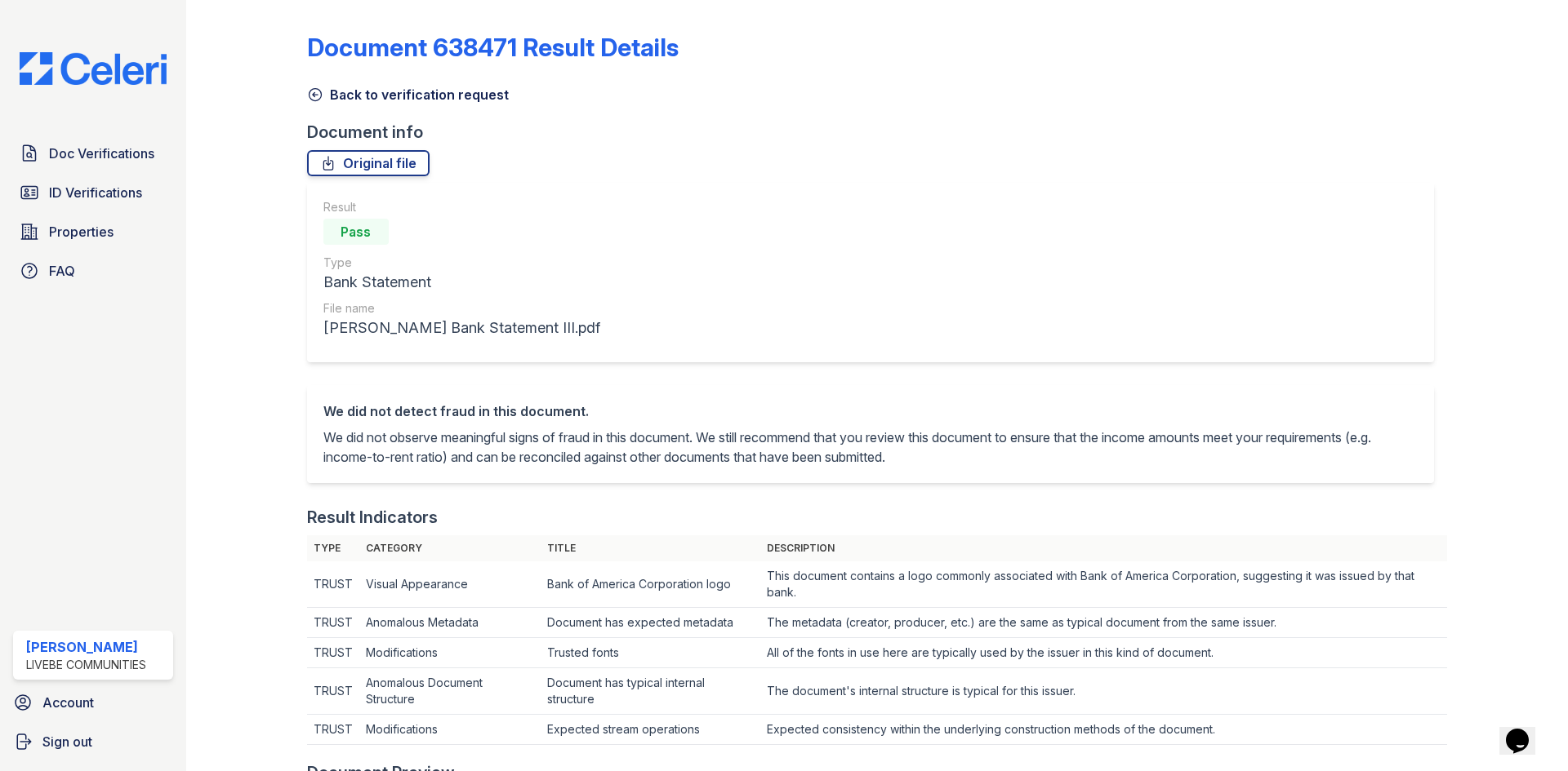
click at [311, 91] on icon at bounding box center [315, 94] width 16 height 16
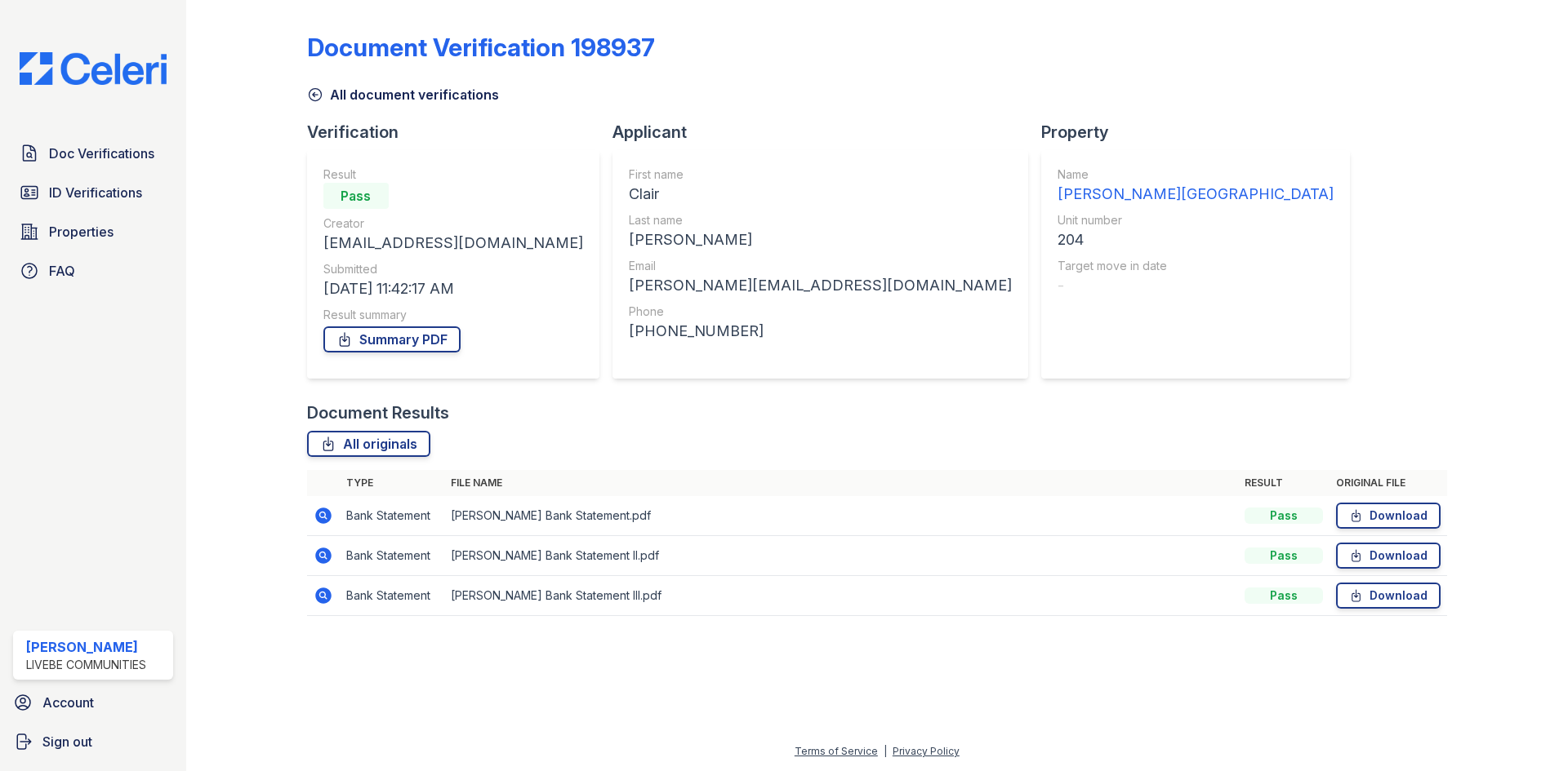
click at [314, 88] on icon at bounding box center [315, 94] width 16 height 16
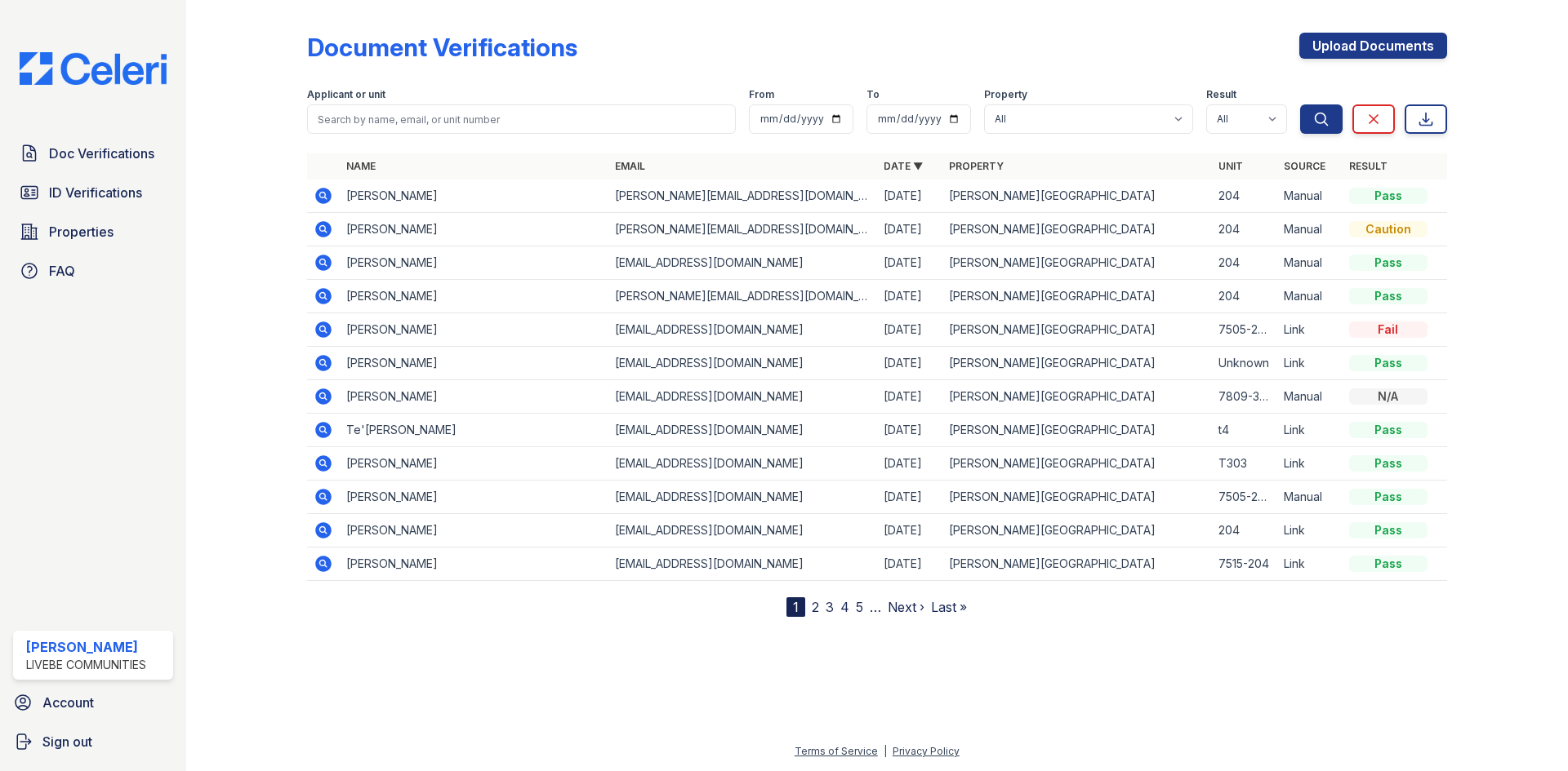
click at [322, 227] on icon at bounding box center [321, 227] width 4 height 4
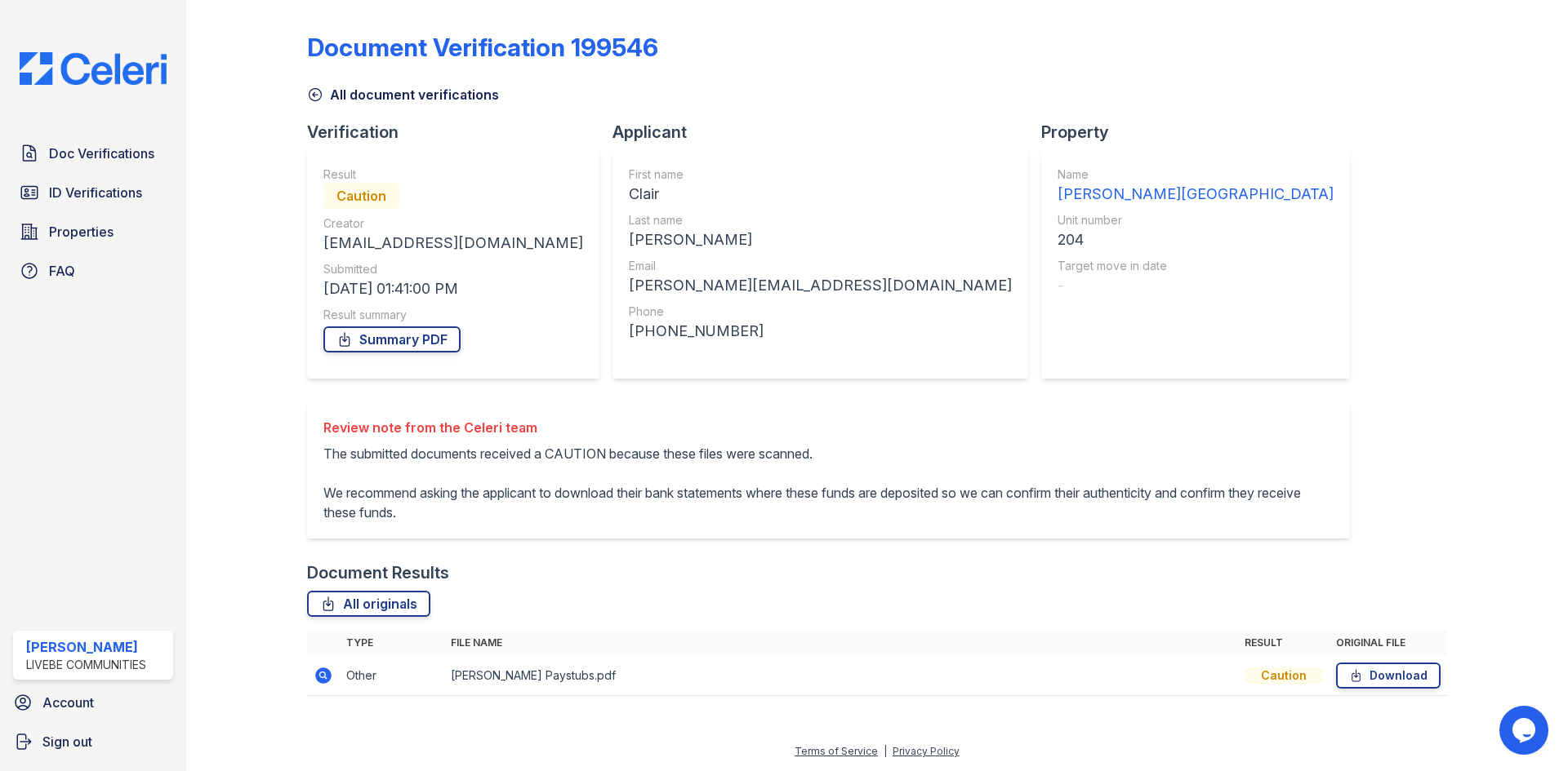
click at [322, 676] on icon at bounding box center [321, 675] width 4 height 4
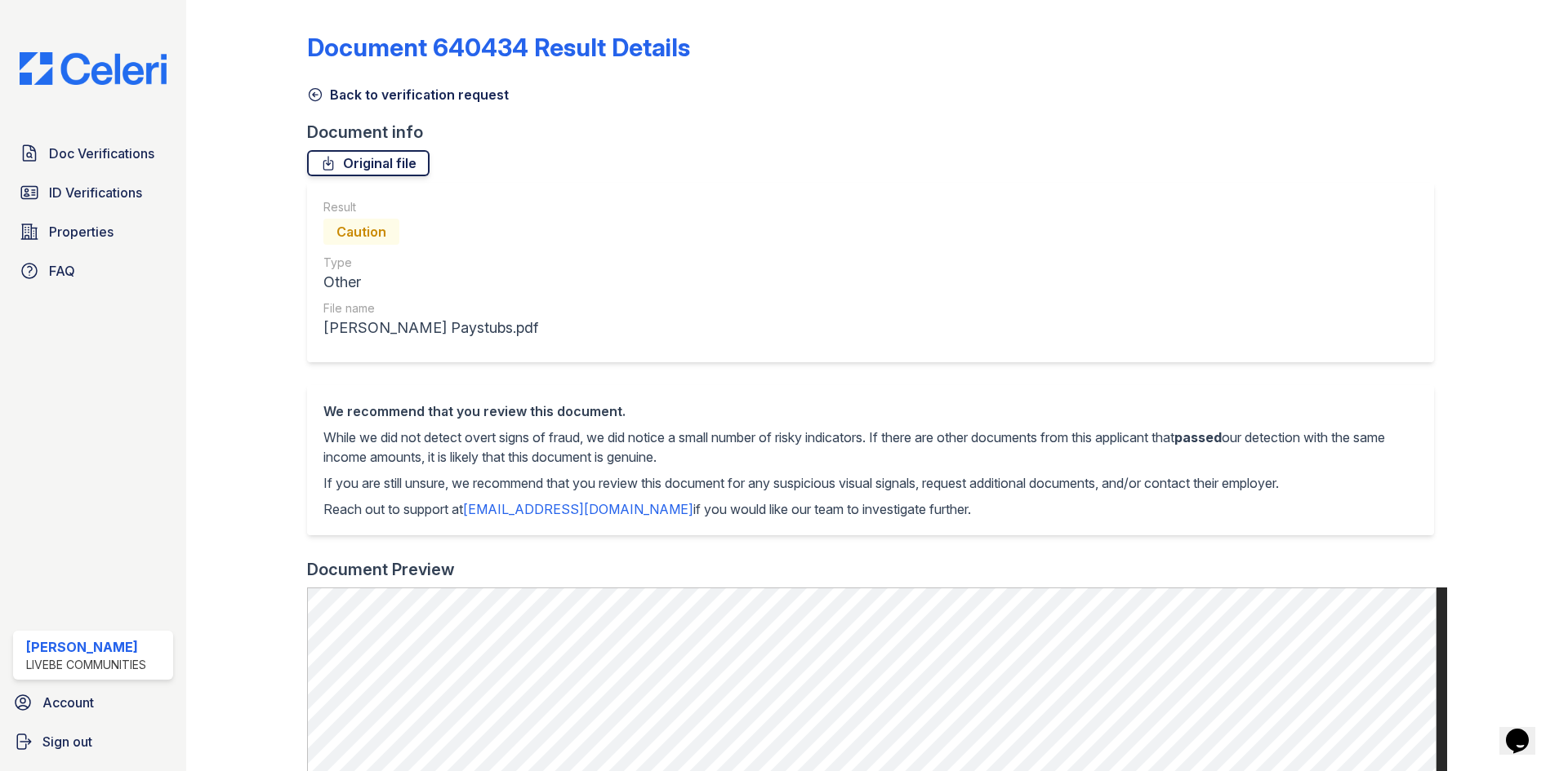
click at [368, 163] on link "Original file" at bounding box center [368, 163] width 123 height 26
